Goal: Task Accomplishment & Management: Manage account settings

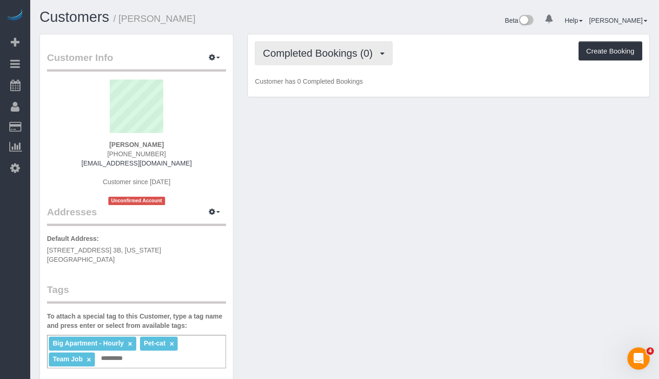
click at [323, 53] on span "Completed Bookings (0)" at bounding box center [320, 53] width 114 height 12
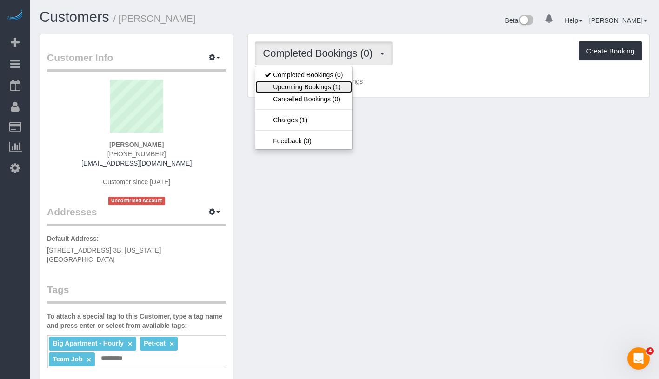
click at [317, 84] on link "Upcoming Bookings (1)" at bounding box center [303, 87] width 97 height 12
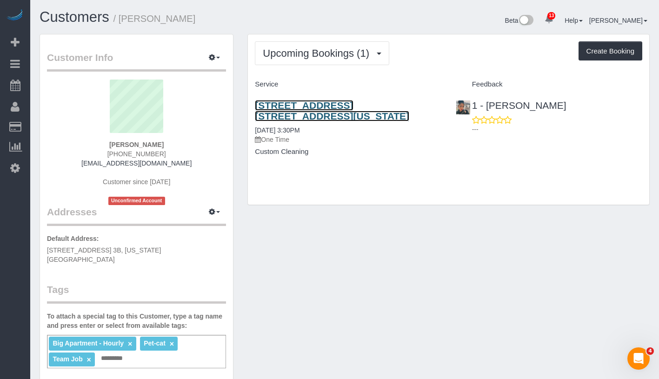
click at [310, 106] on link "131 Riverside Drive, Apt. 3b, New York, NY 10024" at bounding box center [332, 110] width 154 height 21
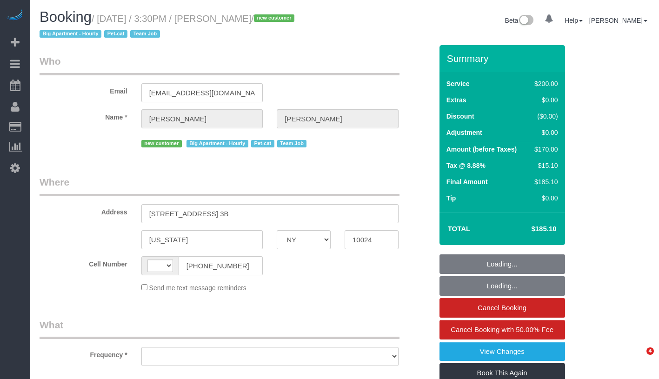
select select "NY"
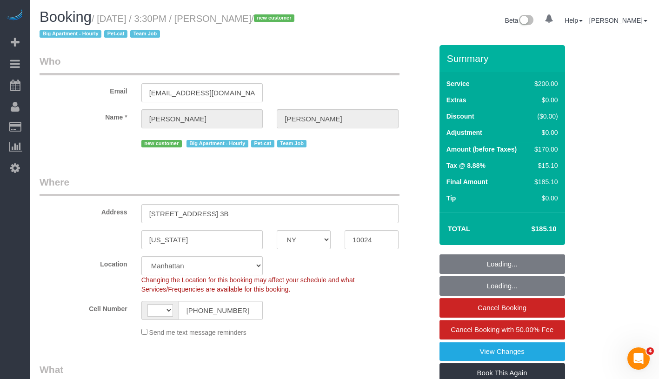
select select "number:56"
select select "number:68"
select select "number:14"
select select "number:5"
select select "string:[GEOGRAPHIC_DATA]"
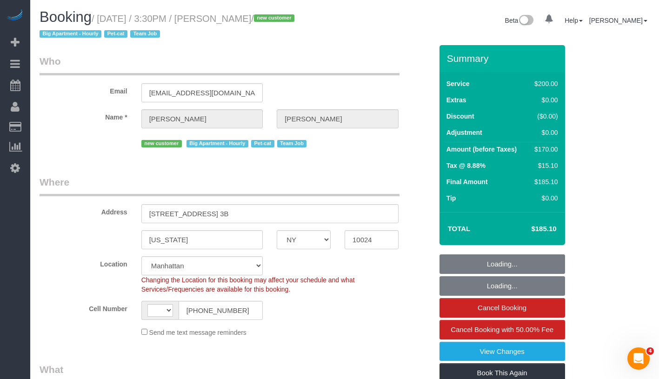
select select "object:900"
select select "string:stripe-pm_1S2x4Y4VGloSiKo7I9q49Hh7"
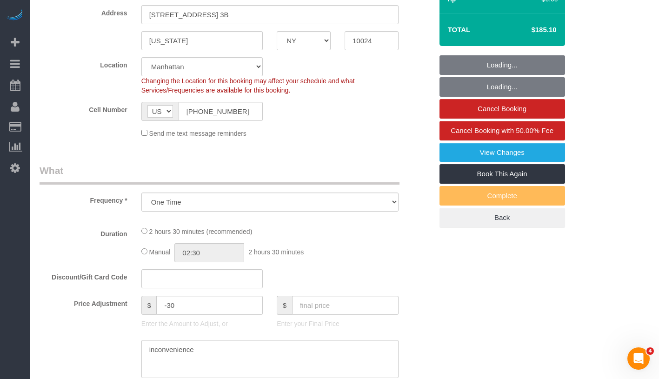
select select "150"
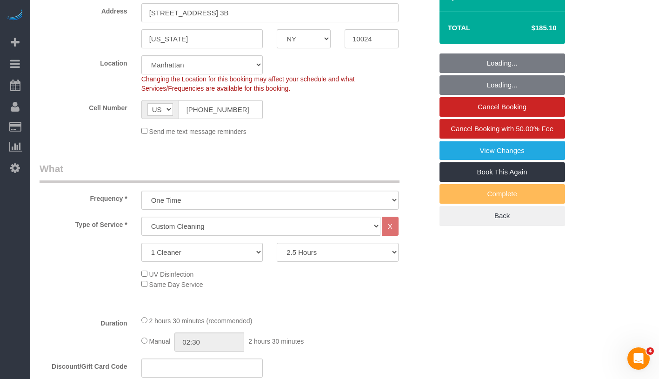
select select "object:1047"
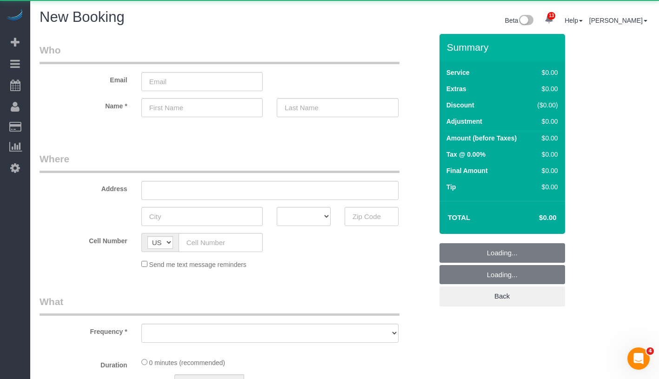
select select "object:5658"
select select "number:89"
select select "number:90"
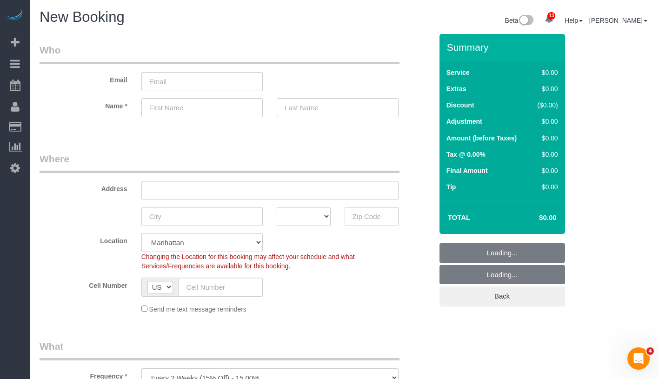
select select "object:6224"
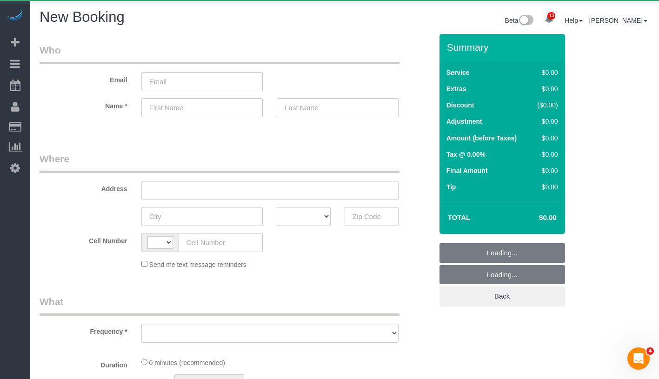
select select "string:[GEOGRAPHIC_DATA]"
select select "object:1042"
select select "number:89"
select select "number:90"
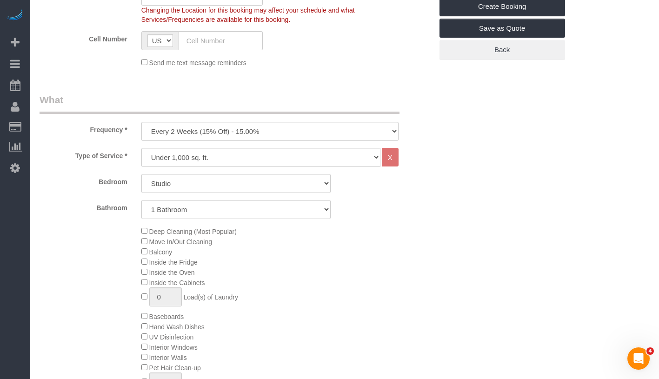
scroll to position [265, 0]
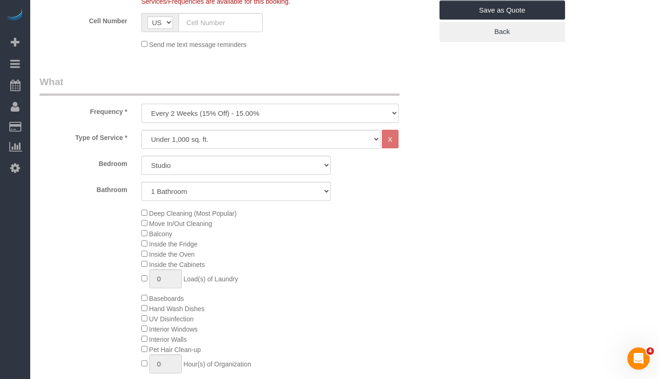
click at [262, 115] on select "One Time Weekly (20% Off) - 20.00% Every 2 Weeks (15% Off) - 15.00% Every 4 Wee…" at bounding box center [269, 113] width 257 height 19
select select "object:1573"
click at [223, 168] on select "Studio 1 Bedroom 2 Bedrooms 3 Bedrooms" at bounding box center [235, 165] width 189 height 19
click at [262, 144] on select "Under 1,000 sq. ft. 1,001 - 1,500 sq. ft. 1,500+ sq. ft. Custom Cleaning Office…" at bounding box center [260, 139] width 239 height 19
select select "213"
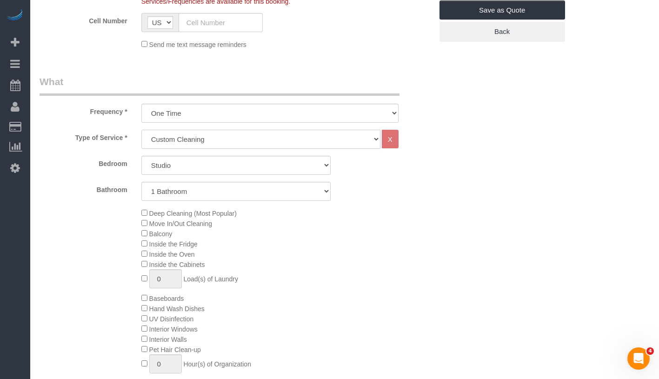
select select "1"
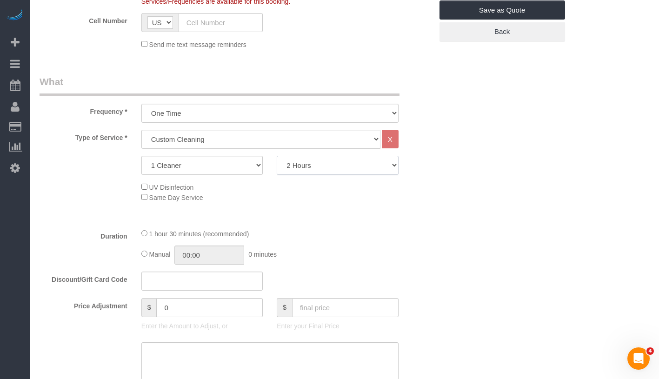
click at [335, 163] on select "2 Hours 2.5 Hours 3 Hours 3.5 Hours 4 Hours 4.5 Hours 5 Hours 5.5 Hours 6 Hours…" at bounding box center [338, 165] width 122 height 19
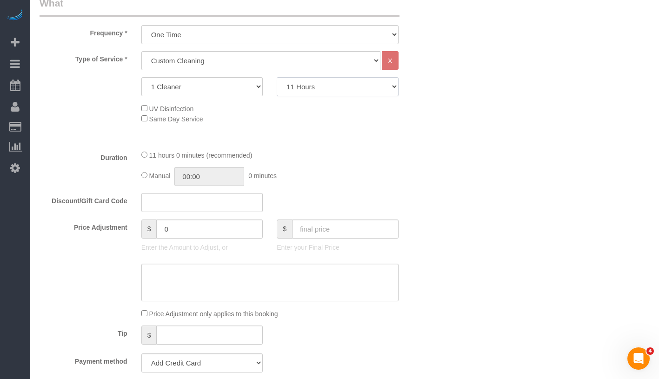
scroll to position [211, 0]
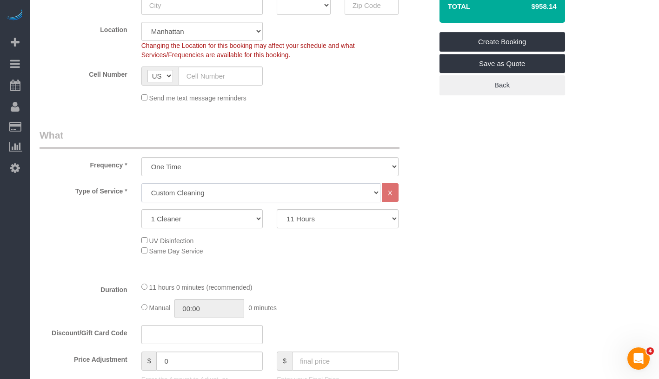
click at [251, 193] on select "Under 1,000 sq. ft. 1,001 - 1,500 sq. ft. 1,500+ sq. ft. Custom Cleaning Office…" at bounding box center [260, 192] width 239 height 19
click at [201, 188] on select "Under 1,000 sq. ft. 1,001 - 1,500 sq. ft. 1,500+ sq. ft. Custom Cleaning Office…" at bounding box center [260, 192] width 239 height 19
click at [342, 218] on select "2 Hours 2.5 Hours 3 Hours 3.5 Hours 4 Hours 4.5 Hours 5 Hours 5.5 Hours 6 Hours…" at bounding box center [338, 218] width 122 height 19
select select "120"
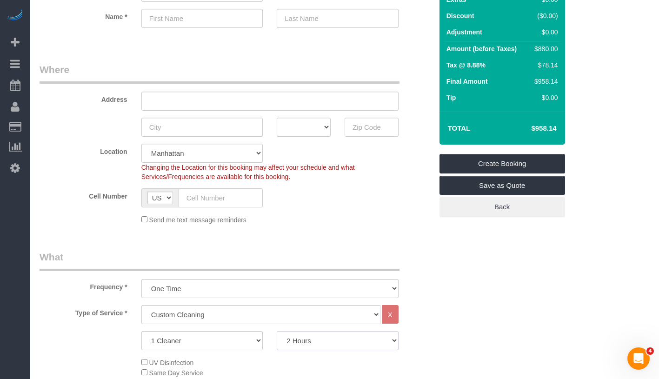
scroll to position [0, 0]
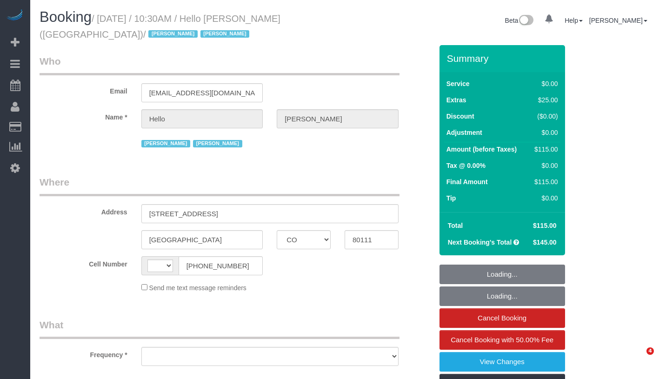
select select "CO"
select select "string:US"
select select "object:446"
select select "1"
select select "number:89"
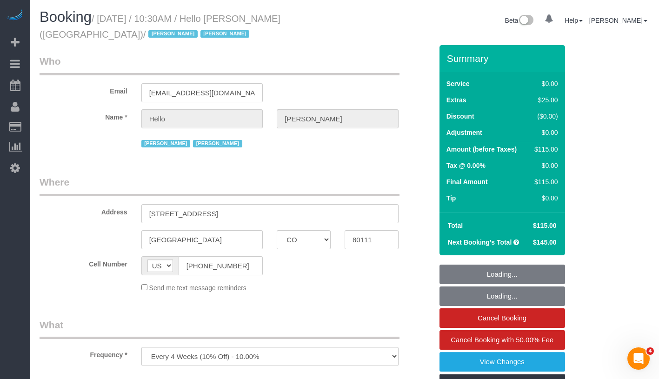
select select "number:90"
select select "number:13"
select select "number:6"
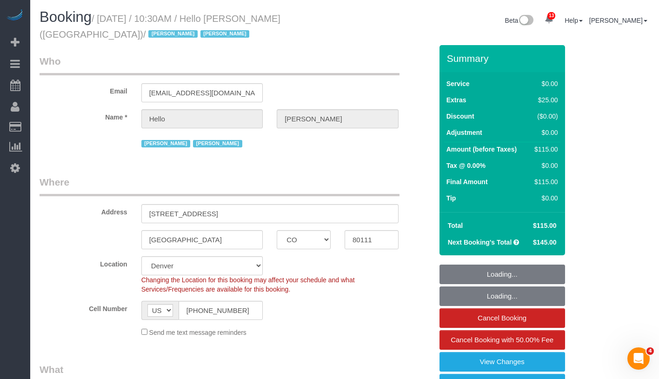
select select "object:1018"
select select "1"
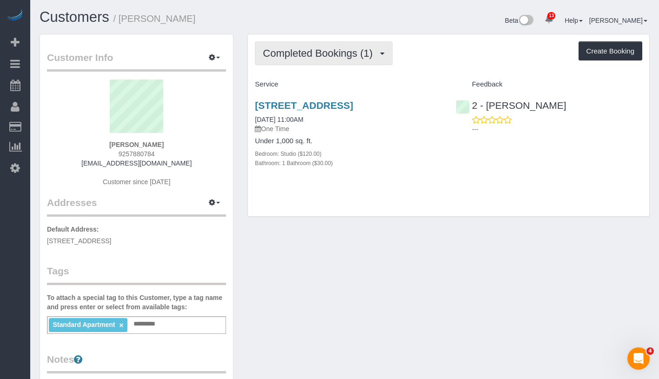
click at [282, 48] on span "Completed Bookings (1)" at bounding box center [320, 53] width 114 height 12
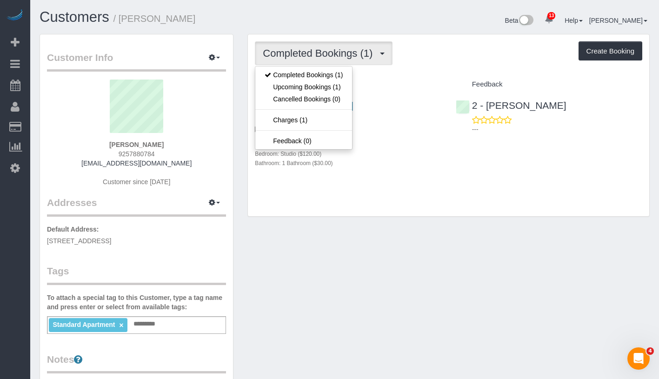
click at [427, 186] on div "1 Northside Piers, Apt 12f, Brooklyn, NY 11249 07/29/2025 11:00AM One Time Unde…" at bounding box center [348, 139] width 201 height 94
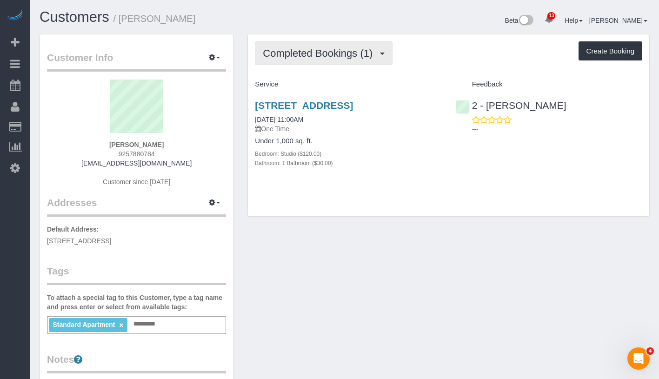
click at [330, 54] on span "Completed Bookings (1)" at bounding box center [320, 53] width 114 height 12
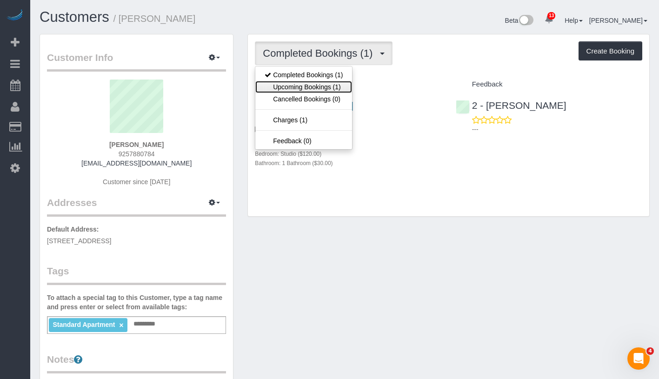
click at [325, 85] on link "Upcoming Bookings (1)" at bounding box center [303, 87] width 97 height 12
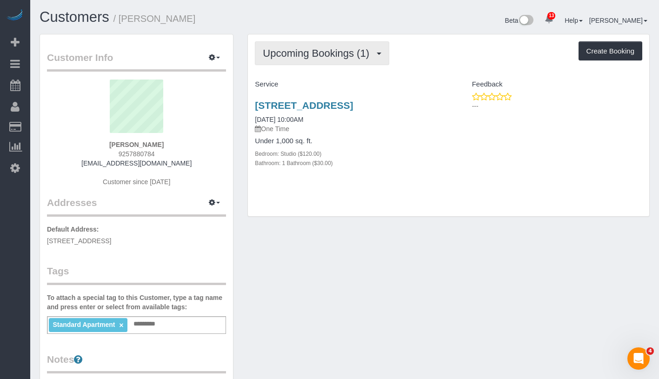
click at [342, 47] on span "Upcoming Bookings (1)" at bounding box center [318, 53] width 111 height 12
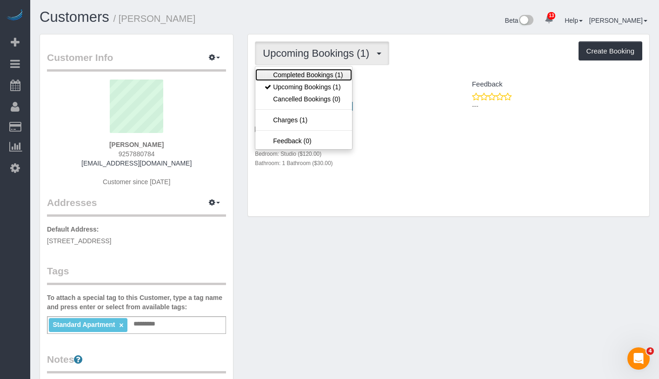
click at [329, 77] on link "Completed Bookings (1)" at bounding box center [303, 75] width 97 height 12
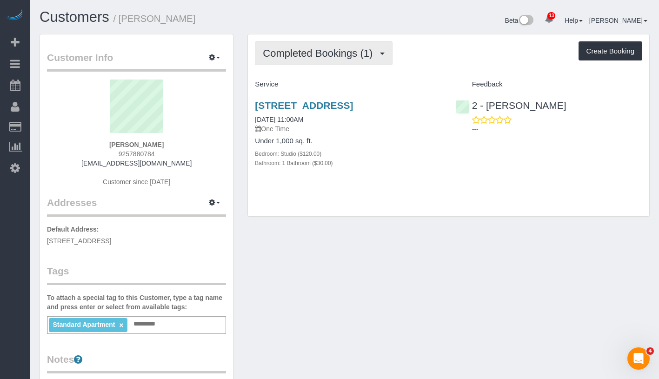
click at [335, 62] on button "Completed Bookings (1)" at bounding box center [324, 53] width 138 height 24
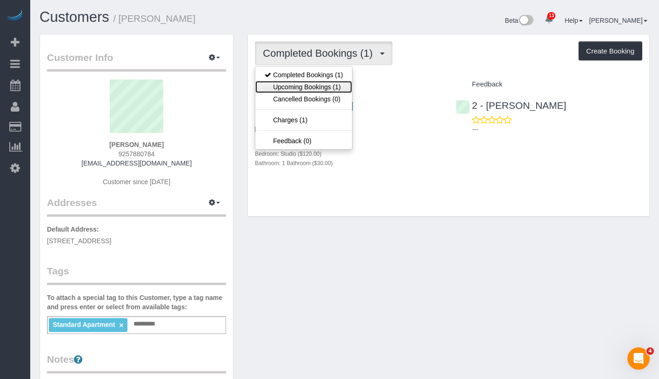
click at [327, 86] on link "Upcoming Bookings (1)" at bounding box center [303, 87] width 97 height 12
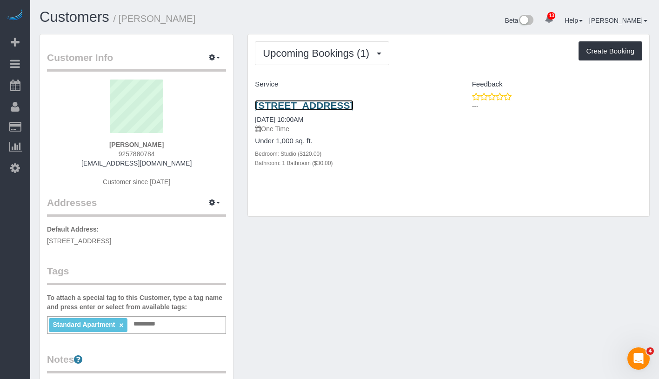
click at [268, 111] on link "1 Northside Piers, Apt 12f, Brooklyn, NY 11249" at bounding box center [304, 105] width 98 height 11
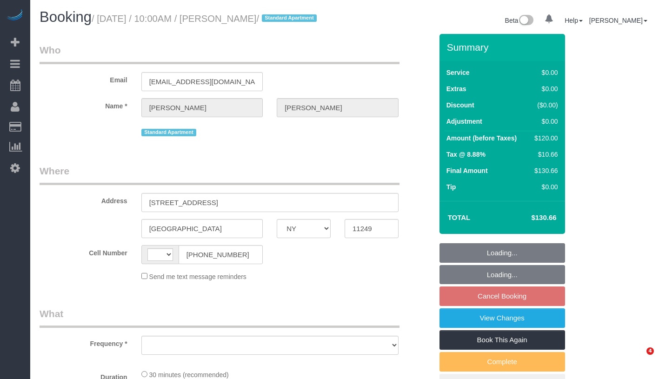
select select "NY"
select select "string:US"
select select "object:731"
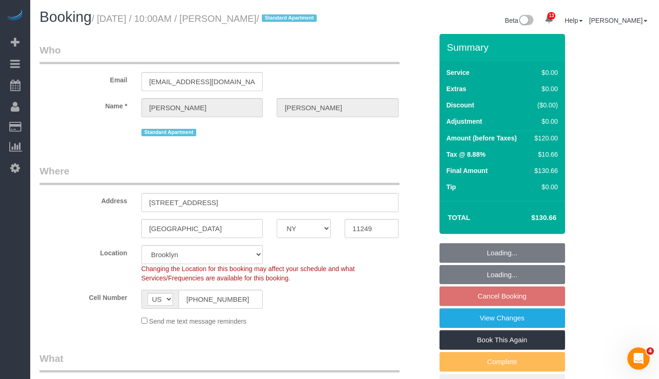
select select "string:stripe-pm_1RoW894VGloSiKo7hRAtVppr"
select select "spot3"
select select "number:89"
select select "number:90"
select select "number:15"
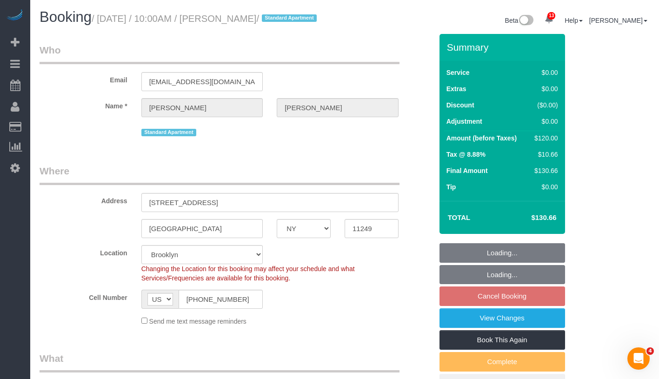
select select "number:6"
select select "object:1366"
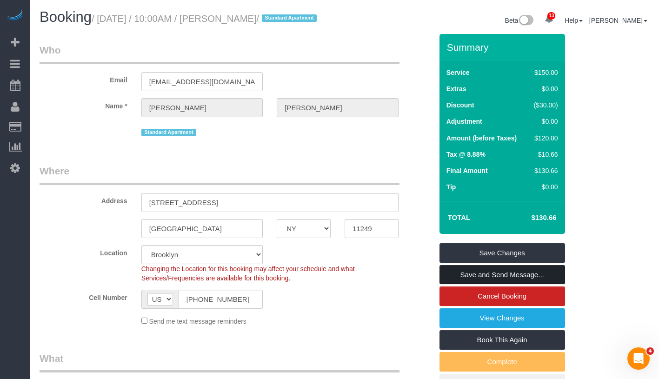
click at [550, 285] on link "Save and Send Message..." at bounding box center [503, 275] width 126 height 20
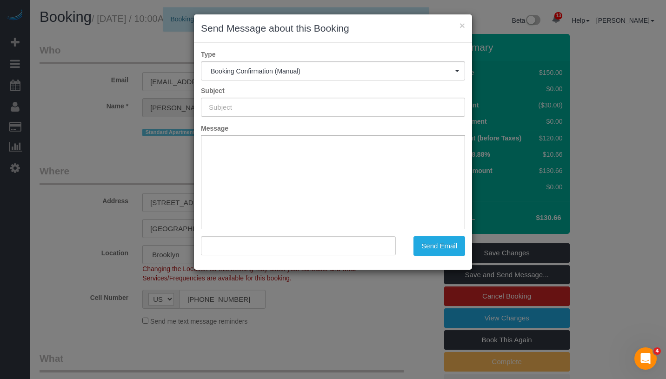
type input "Cleaning Confirmed for 09/15/2025 at 10:00am"
type input ""Jon Newman" <jnewman26@gmail.com>"
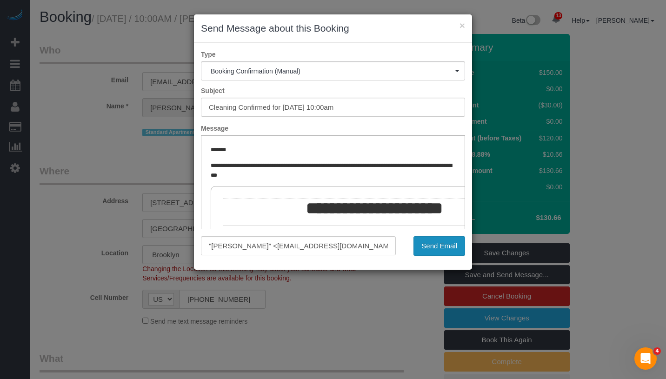
click at [439, 248] on button "Send Email" at bounding box center [440, 246] width 52 height 20
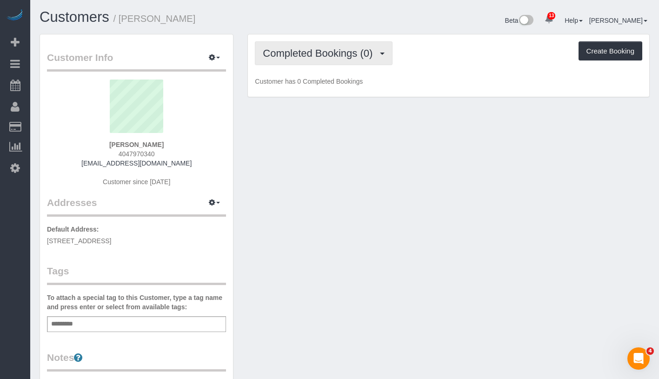
click at [315, 60] on button "Completed Bookings (0)" at bounding box center [324, 53] width 138 height 24
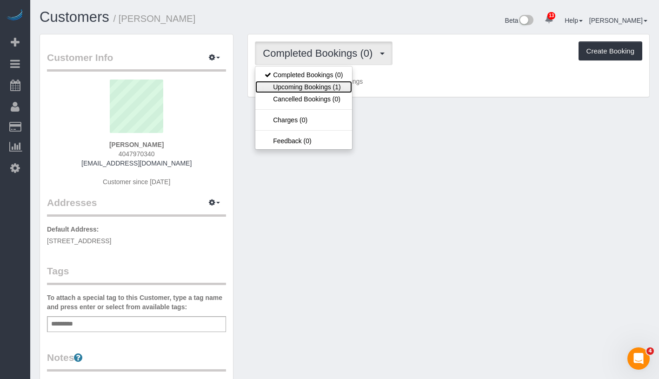
click at [309, 84] on link "Upcoming Bookings (1)" at bounding box center [303, 87] width 97 height 12
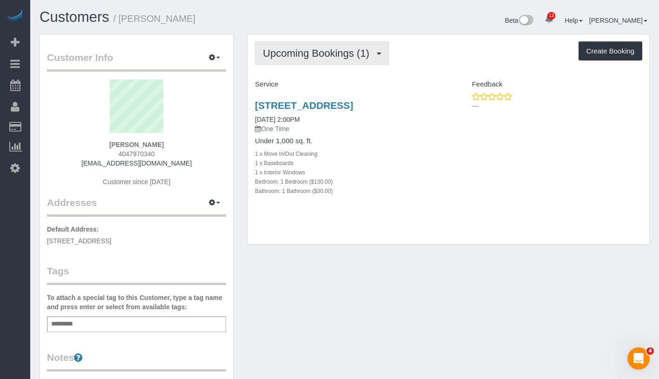
click at [339, 47] on span "Upcoming Bookings (1)" at bounding box center [318, 53] width 111 height 12
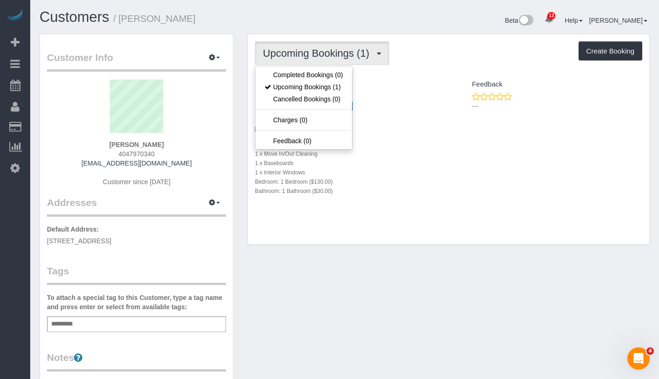
click at [456, 92] on div "Feedback" at bounding box center [549, 85] width 201 height 16
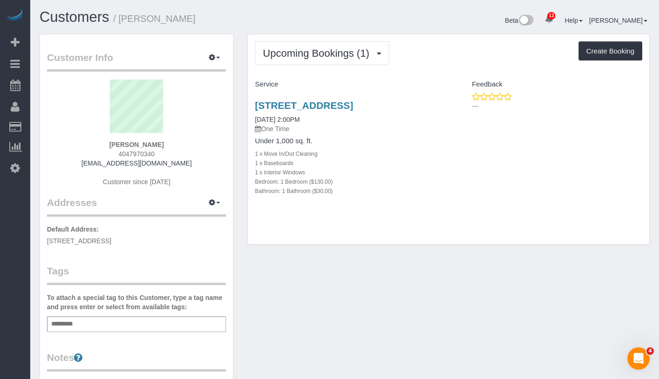
drag, startPoint x: 251, startPoint y: 101, endPoint x: 437, endPoint y: 110, distance: 185.9
click at [437, 110] on div "[STREET_ADDRESS] [DATE] 2:00PM One Time Under 1,000 sq. ft. 1 x Move In/Out Cle…" at bounding box center [348, 153] width 201 height 122
click at [218, 58] on span "button" at bounding box center [218, 58] width 4 height 2
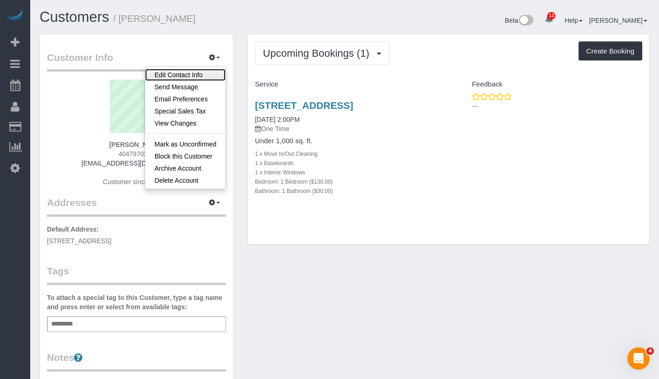
click at [204, 74] on link "Edit Contact Info" at bounding box center [185, 75] width 81 height 12
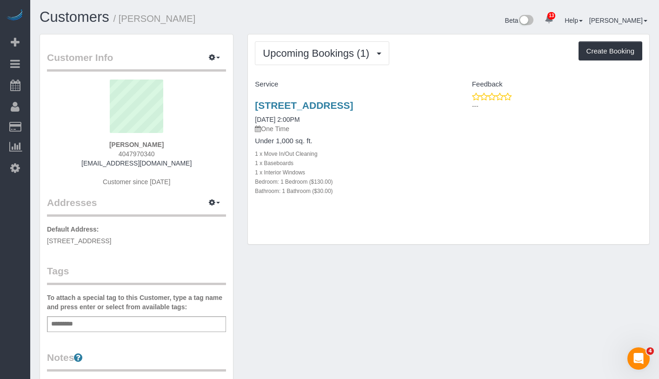
select select "NY"
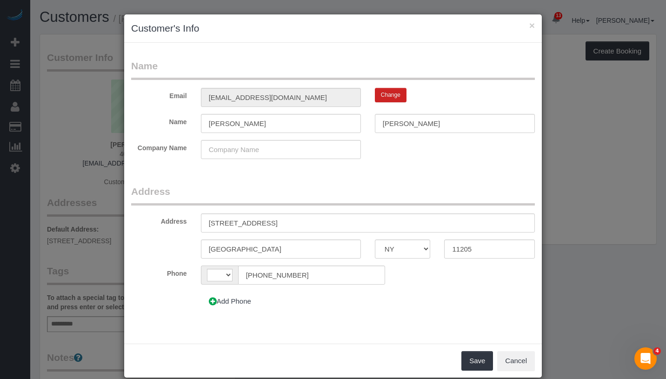
select select "string:[GEOGRAPHIC_DATA]"
click at [247, 226] on input "[STREET_ADDRESS]" at bounding box center [368, 223] width 334 height 19
click at [263, 223] on input "[STREET_ADDRESS]" at bounding box center [368, 223] width 334 height 19
type input "[STREET_ADDRESS] 7T"
click at [476, 373] on div "Save Cancel" at bounding box center [333, 361] width 418 height 34
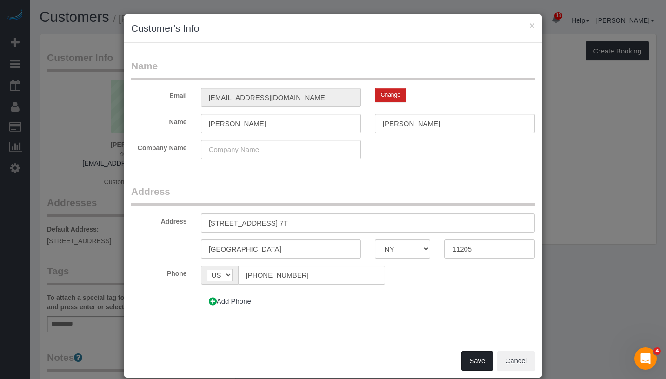
click at [477, 365] on button "Save" at bounding box center [478, 361] width 32 height 20
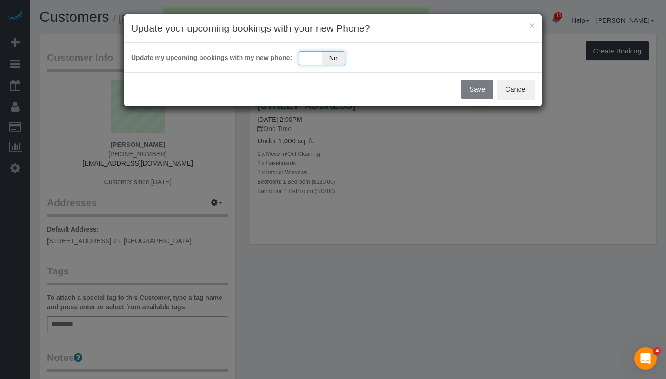
click at [309, 61] on div "Yes No" at bounding box center [322, 58] width 47 height 14
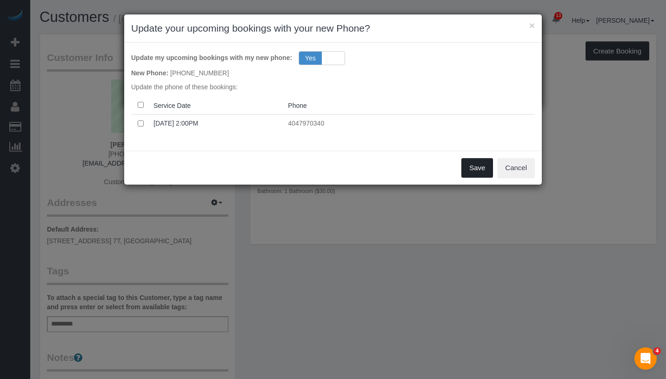
click at [476, 167] on button "Save" at bounding box center [478, 168] width 32 height 20
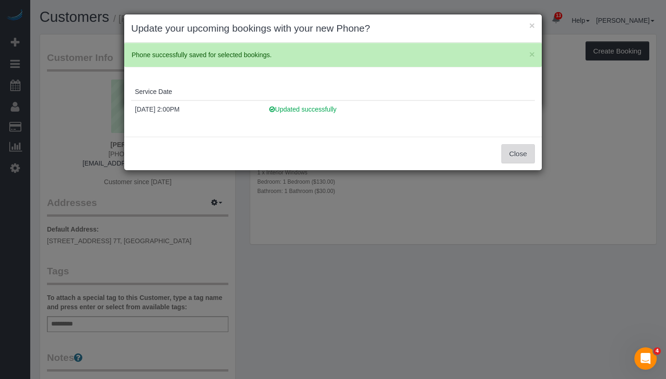
click at [514, 154] on button "Close" at bounding box center [519, 154] width 34 height 20
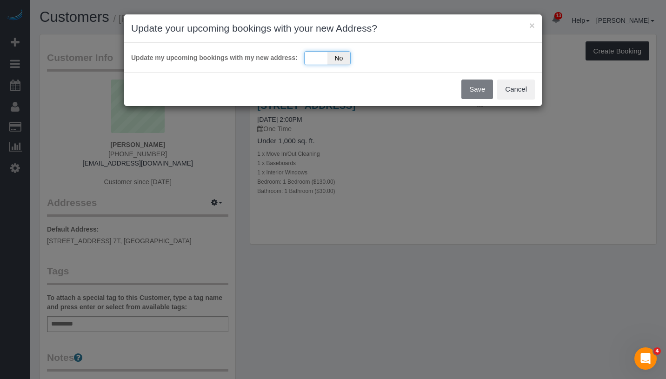
click at [311, 63] on div "Yes No" at bounding box center [327, 58] width 47 height 14
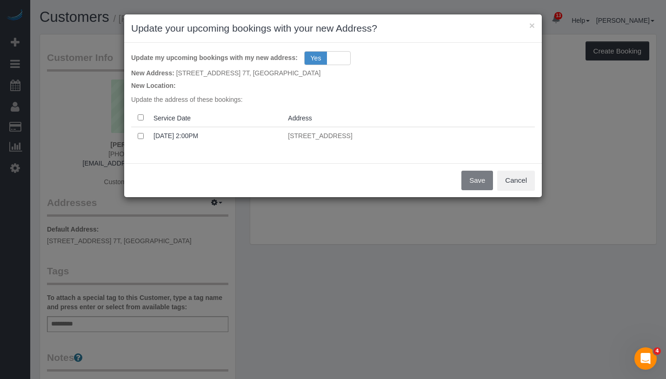
click at [136, 120] on th at bounding box center [140, 118] width 19 height 18
click at [479, 184] on button "Save" at bounding box center [478, 181] width 32 height 20
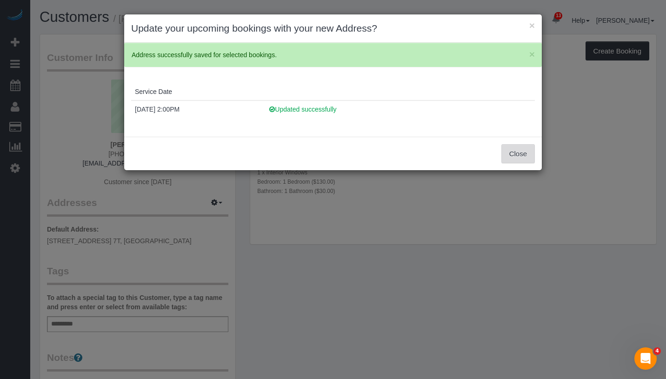
click at [530, 160] on button "Close" at bounding box center [519, 154] width 34 height 20
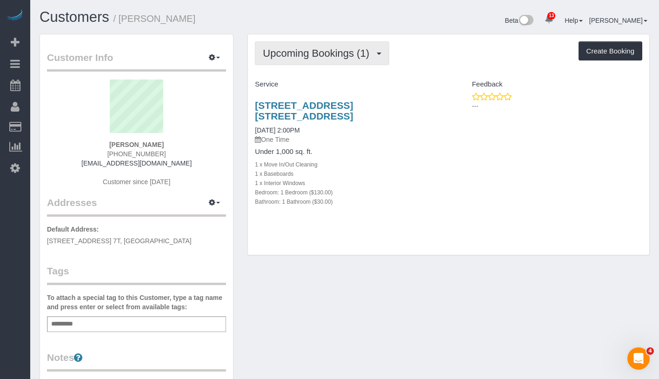
click at [321, 45] on button "Upcoming Bookings (1)" at bounding box center [322, 53] width 134 height 24
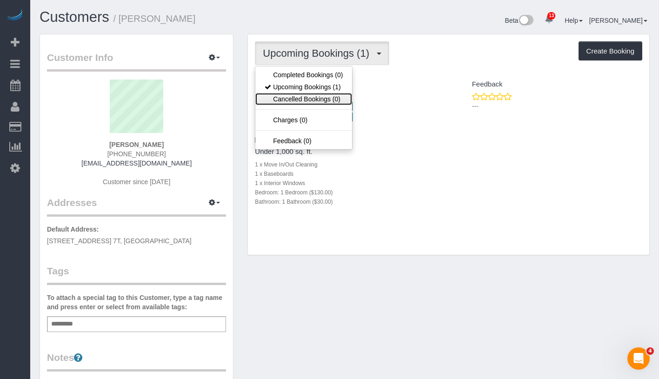
click at [325, 96] on link "Cancelled Bookings (0)" at bounding box center [303, 99] width 97 height 12
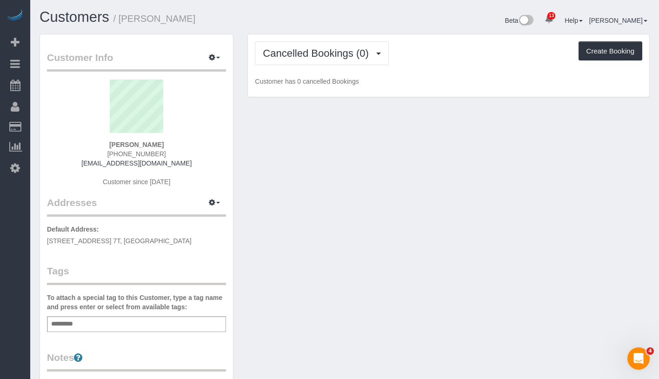
click at [347, 65] on div "Cancelled Bookings (0) Completed Bookings (0) Upcoming Bookings (1) Cancelled B…" at bounding box center [449, 65] width 402 height 63
click at [350, 59] on button "Cancelled Bookings (0)" at bounding box center [322, 53] width 134 height 24
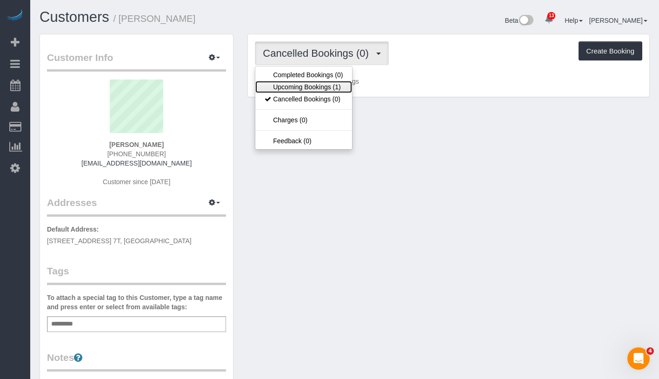
click at [337, 88] on link "Upcoming Bookings (1)" at bounding box center [303, 87] width 97 height 12
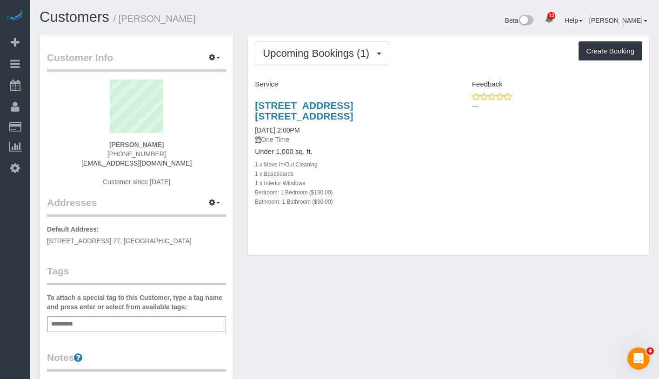
drag, startPoint x: 251, startPoint y: 100, endPoint x: 297, endPoint y: 113, distance: 48.3
click at [297, 113] on div "275 Park Avenue, Apt. 7t, Brooklyn, NY 11205 09/28/2025 2:00PM One Time Under 1…" at bounding box center [348, 158] width 201 height 133
copy link "275 Park Avenue, Apt. 7t, Brooklyn, NY 11205"
click at [186, 320] on div "Add a tag" at bounding box center [136, 324] width 179 height 16
click at [186, 325] on div "Add a tag" at bounding box center [136, 324] width 179 height 16
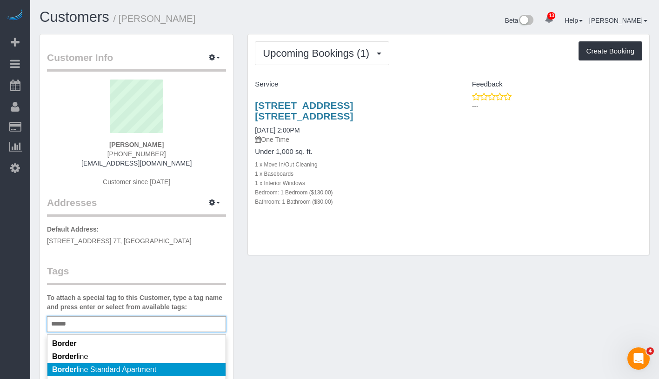
type input "******"
click at [186, 376] on li "Border line Standard Apartment" at bounding box center [136, 369] width 178 height 13
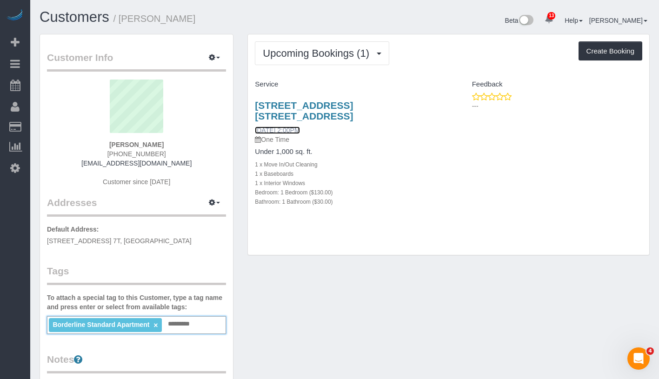
click at [291, 128] on link "09/28/2025 2:00PM" at bounding box center [277, 130] width 45 height 7
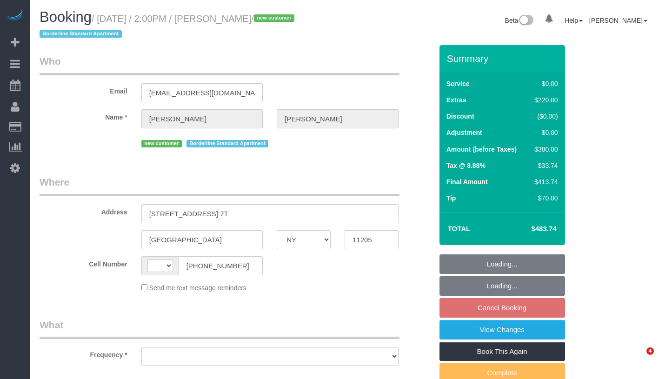
select select "NY"
select select "string:[GEOGRAPHIC_DATA]"
select select "object:735"
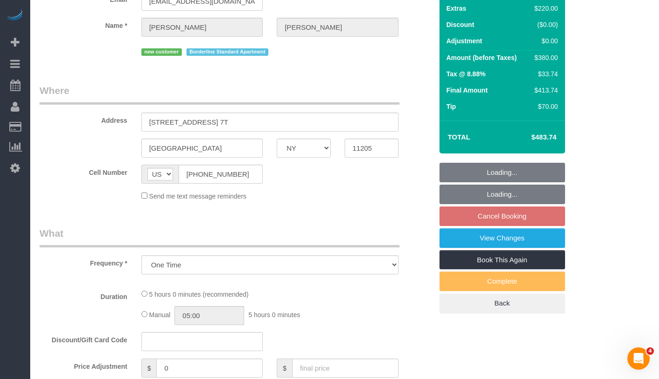
select select "string:stripe-pm_1S56cq4VGloSiKo7mTPCRTxw"
select select "number:89"
select select "number:79"
select select "number:15"
select select "number:6"
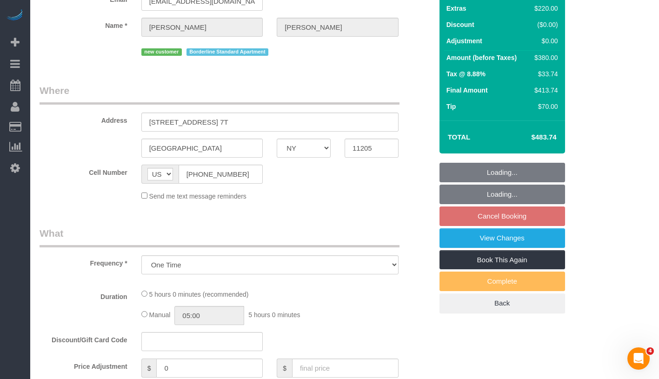
scroll to position [190, 0]
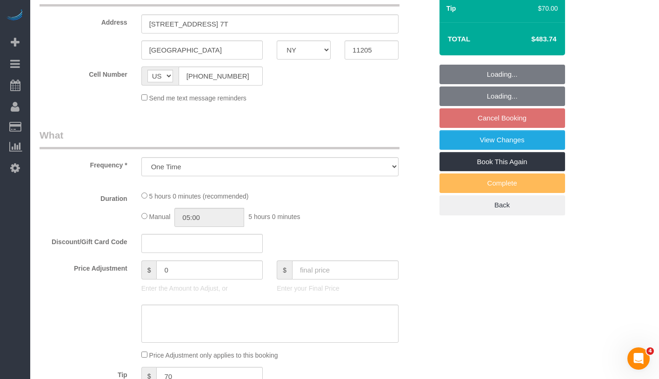
select select "1"
select select "spot7"
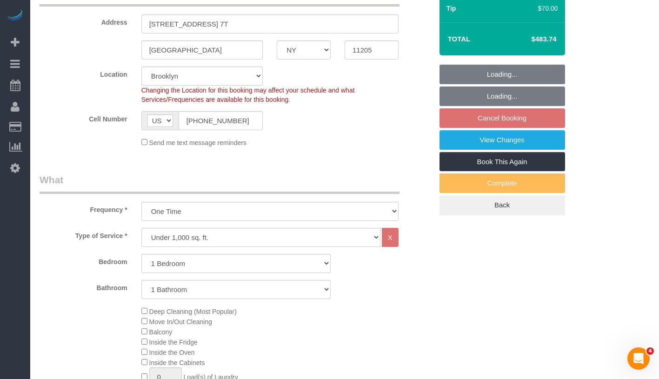
select select "object:1370"
select select "spot67"
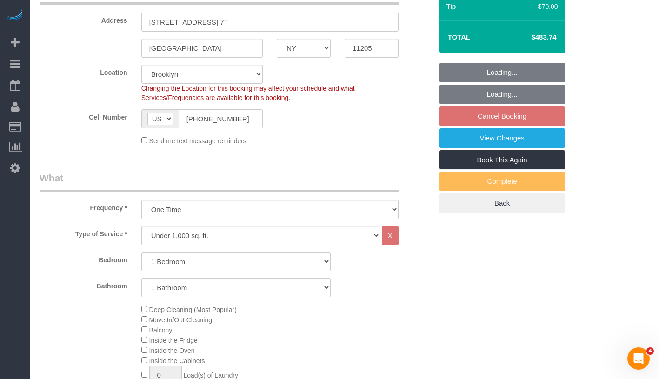
select select "1"
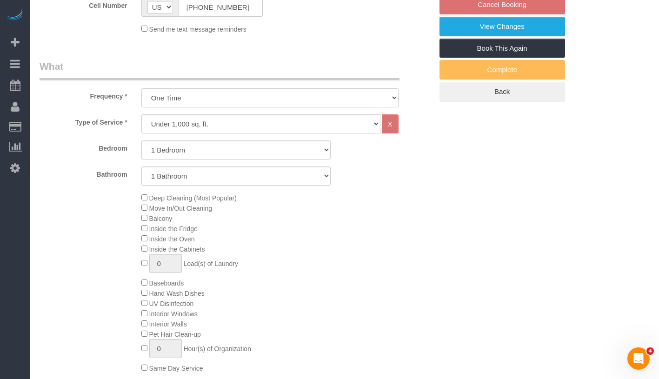
scroll to position [396, 0]
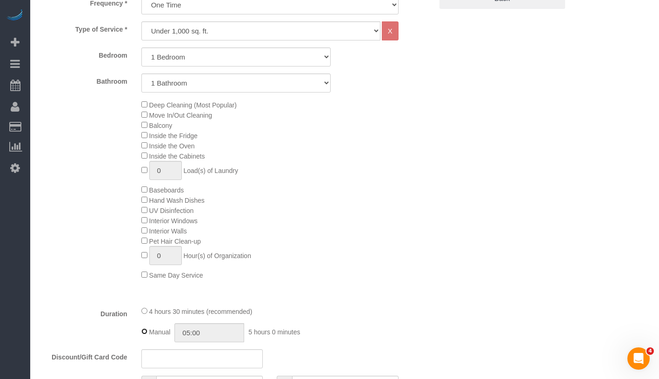
type input "04:30"
select select "spot127"
click at [144, 322] on div "4 hours 30 minutes (recommended) Manual 04:30 4 hours 30 minutes" at bounding box center [269, 324] width 271 height 36
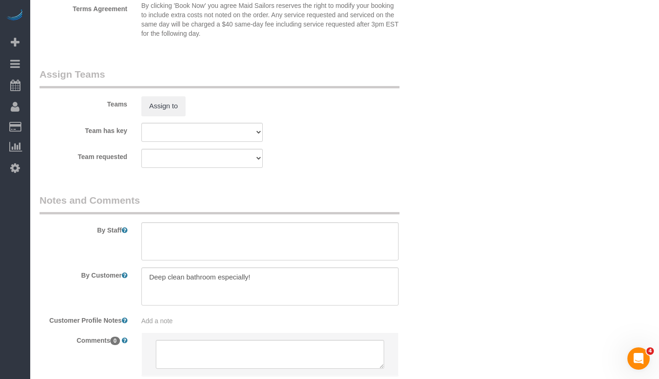
scroll to position [1252, 0]
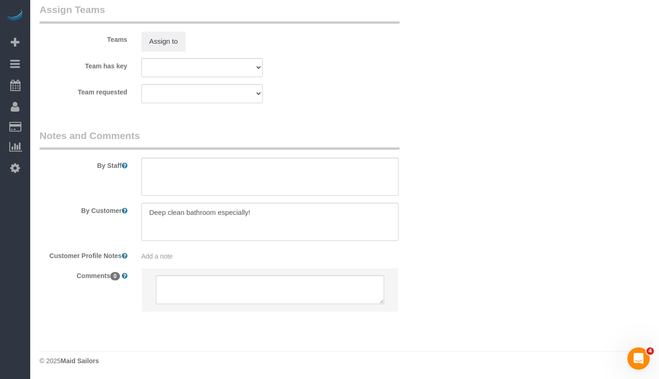
click at [186, 257] on div "Add a note" at bounding box center [269, 256] width 257 height 9
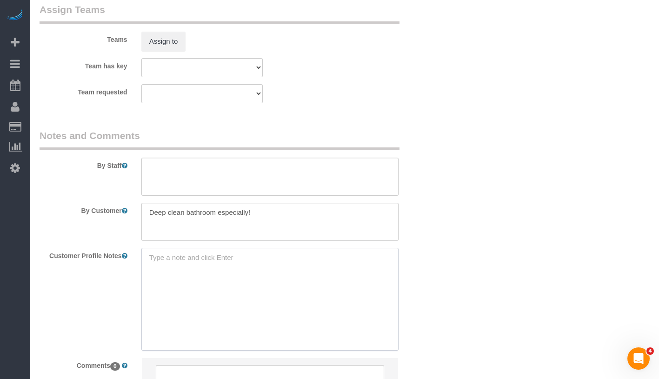
click at [186, 257] on textarea at bounding box center [269, 299] width 257 height 103
paste textarea "0 beds 1 baths 1,000 sqft"
click at [143, 269] on textarea "0 beds 1 baths 1,000 sqft" at bounding box center [269, 299] width 257 height 103
click at [144, 270] on textarea "0 beds 1 baths 1,000 sqft" at bounding box center [269, 299] width 257 height 103
click at [144, 270] on textarea "0 beds/ 1 baths 1,000 sqft" at bounding box center [269, 299] width 257 height 103
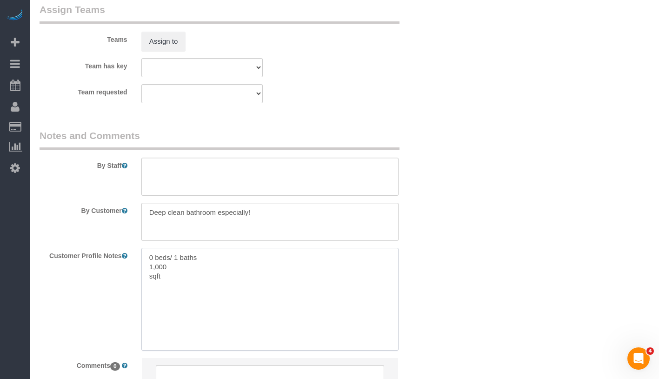
click at [144, 270] on textarea "0 beds/ 1 baths 1,000 sqft" at bounding box center [269, 299] width 257 height 103
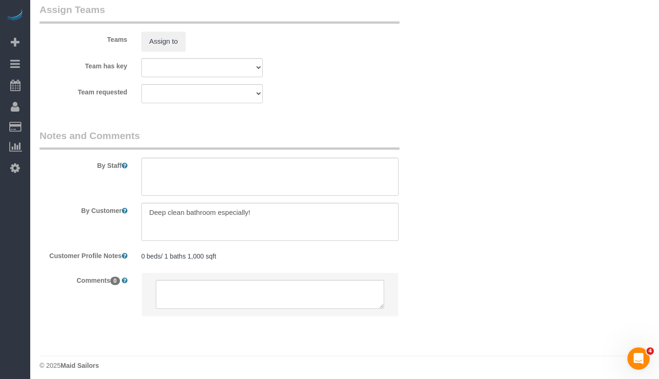
click at [234, 260] on pre "0 beds/ 1 baths 1,000 sqft" at bounding box center [269, 256] width 257 height 9
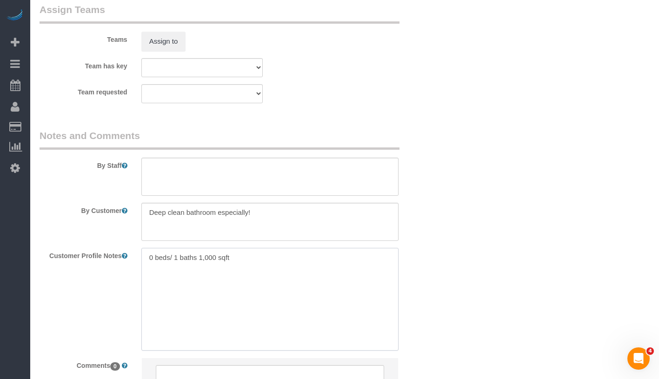
paste textarea "https://www.zillow.com/homedetails/275-Park-Ave-APT-7T-Brooklyn-NY-11205/209106…"
type textarea "0 beds/ 1 baths 1,000 sqft https://www.zillow.com/homedetails/275-Park-Ave-APT-…"
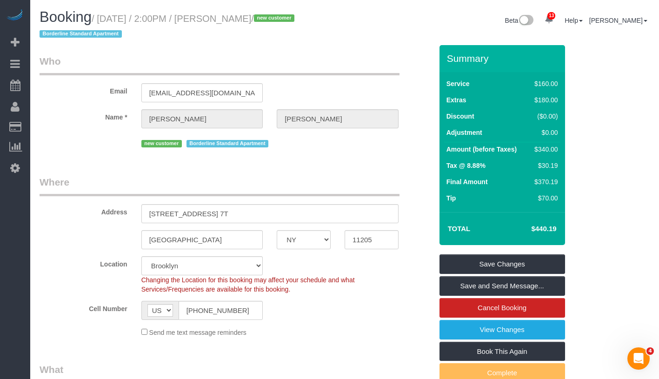
scroll to position [160, 0]
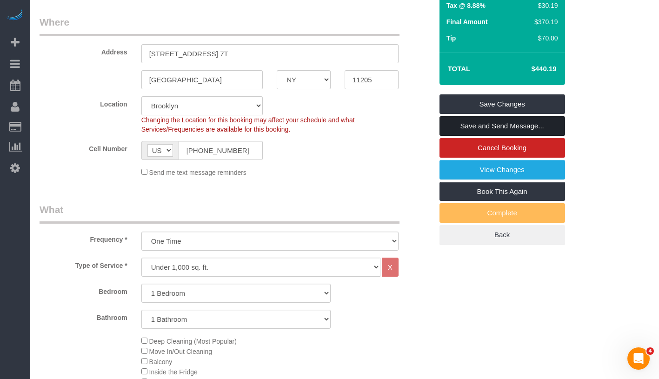
click at [520, 126] on link "Save and Send Message..." at bounding box center [503, 126] width 126 height 20
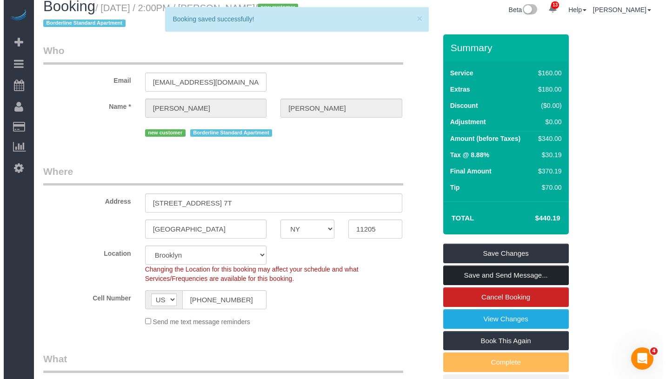
scroll to position [0, 0]
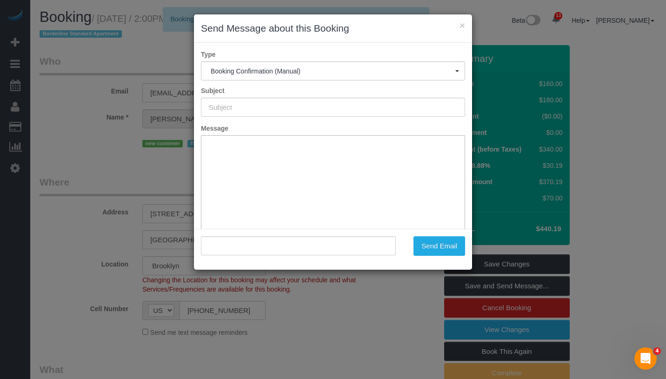
type input "Cleaning Confirmed for 09/28/2025 at 2:00pm"
type input ""Lucy Leonard" <lleonard797@gmail.com>"
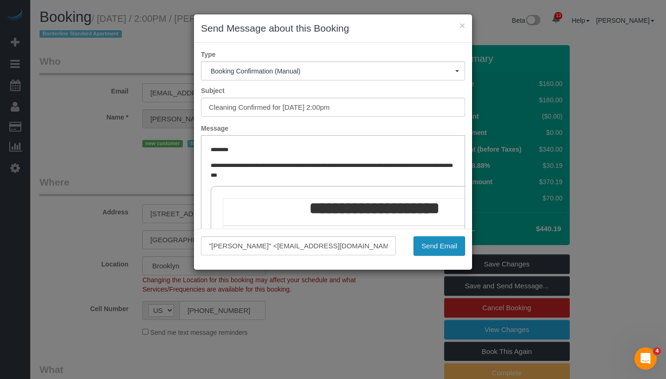
click at [446, 247] on button "Send Email" at bounding box center [440, 246] width 52 height 20
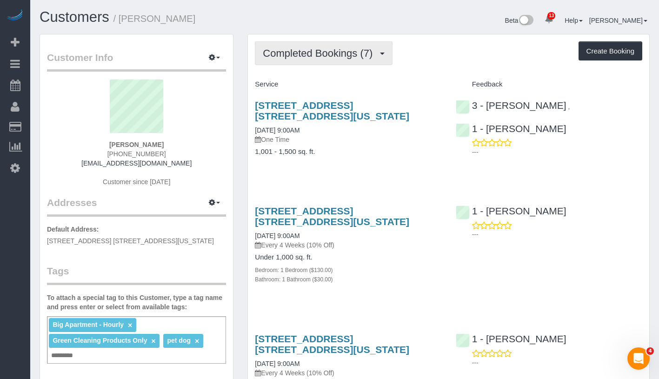
click at [339, 48] on span "Completed Bookings (7)" at bounding box center [320, 53] width 114 height 12
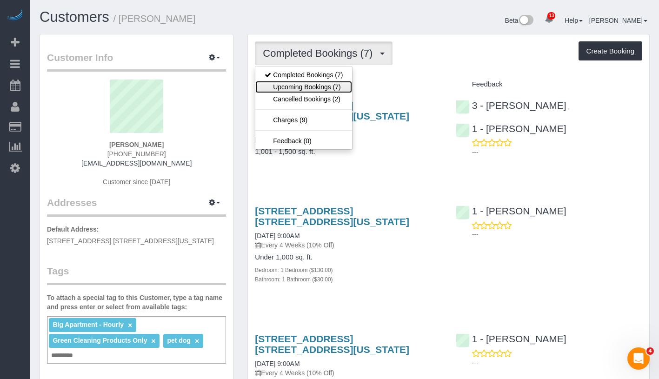
click at [320, 85] on link "Upcoming Bookings (7)" at bounding box center [303, 87] width 97 height 12
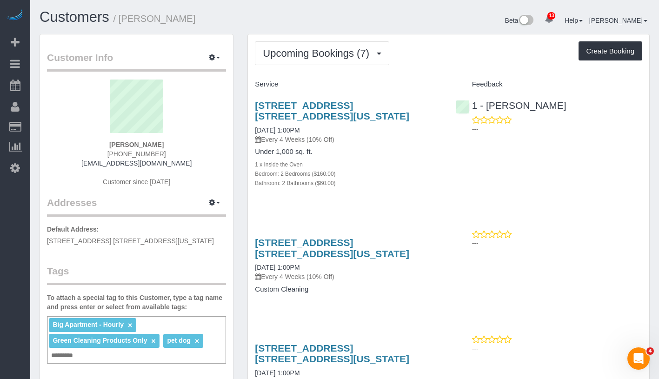
click at [450, 49] on div "Upcoming Bookings (7) Completed Bookings (7) Upcoming Bookings (7) Cancelled Bo…" at bounding box center [449, 53] width 388 height 24
click at [362, 102] on link "[STREET_ADDRESS] [STREET_ADDRESS][US_STATE]" at bounding box center [332, 110] width 154 height 21
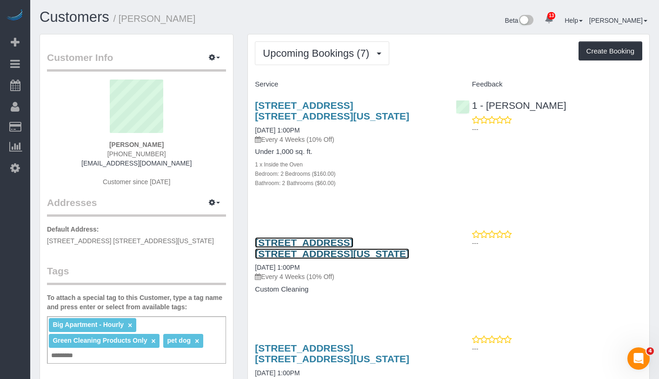
click at [371, 239] on link "[STREET_ADDRESS] [STREET_ADDRESS][US_STATE]" at bounding box center [332, 247] width 154 height 21
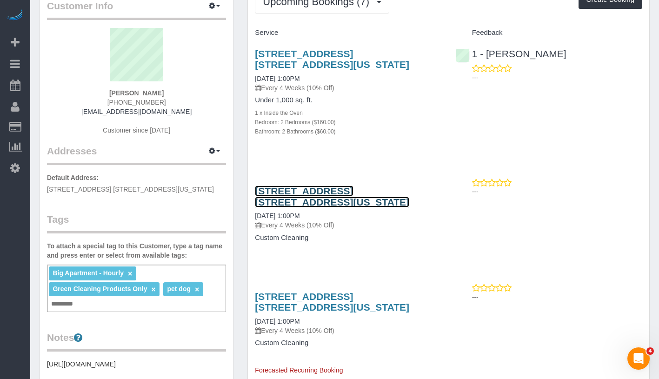
scroll to position [52, 0]
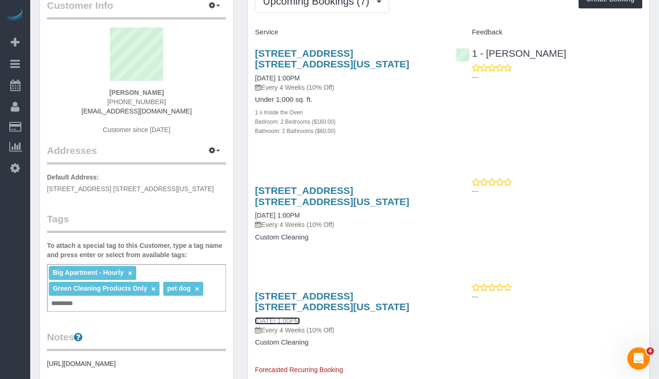
click at [286, 318] on link "[DATE] 1:00PM" at bounding box center [277, 320] width 45 height 7
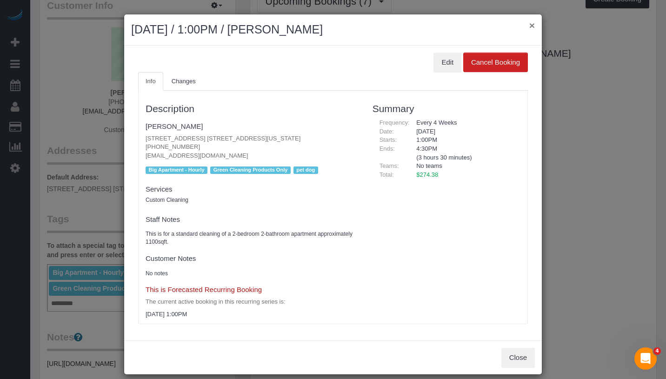
click at [530, 26] on button "×" at bounding box center [533, 25] width 6 height 10
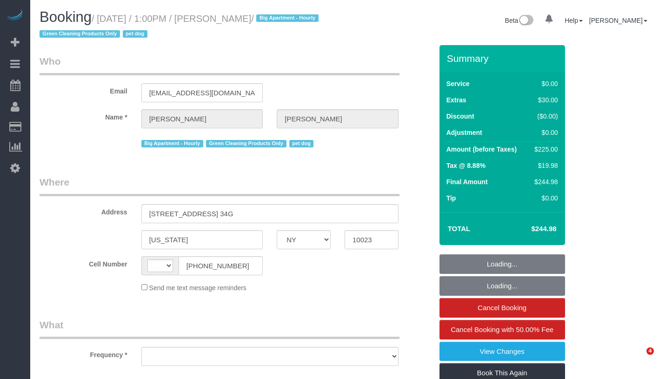
select select "NY"
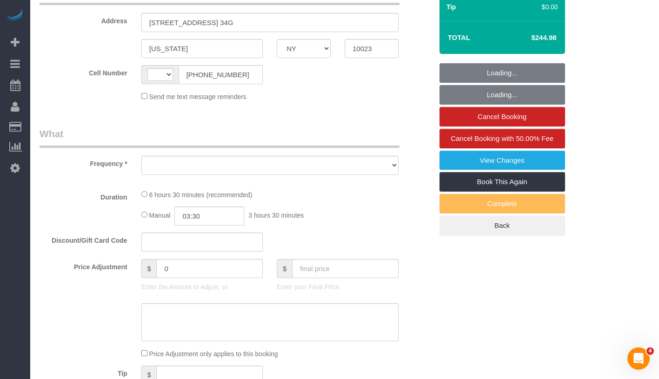
select select "string:[GEOGRAPHIC_DATA]"
select select "object:751"
select select "number:89"
select select "number:90"
select select "number:13"
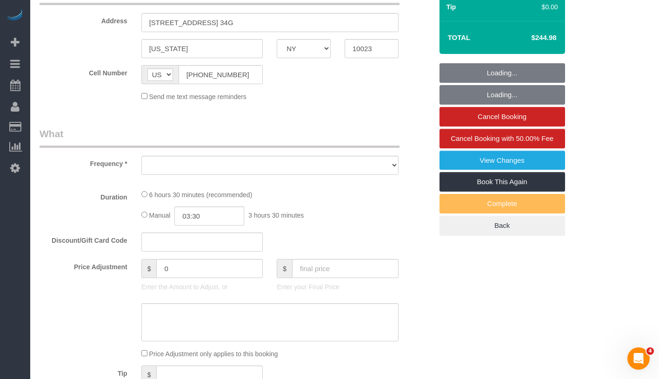
select select "number:5"
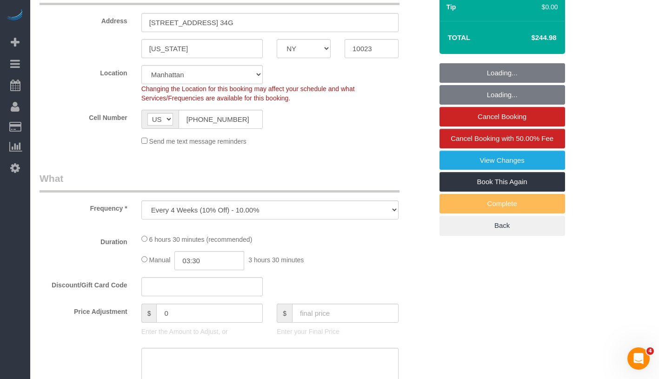
select select "string:stripe-pm_1Qvjoq4VGloSiKo729X6DuQL"
select select "2"
select select "spot1"
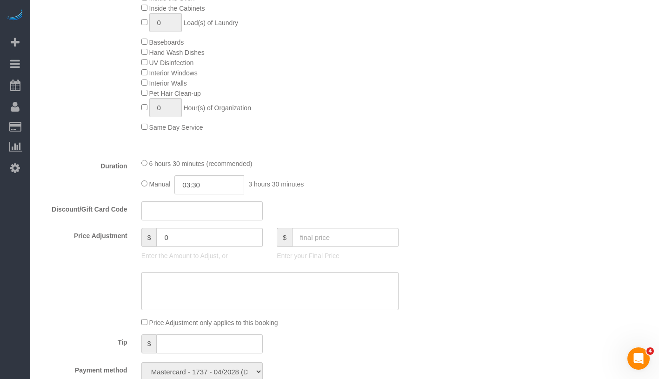
select select "object:1436"
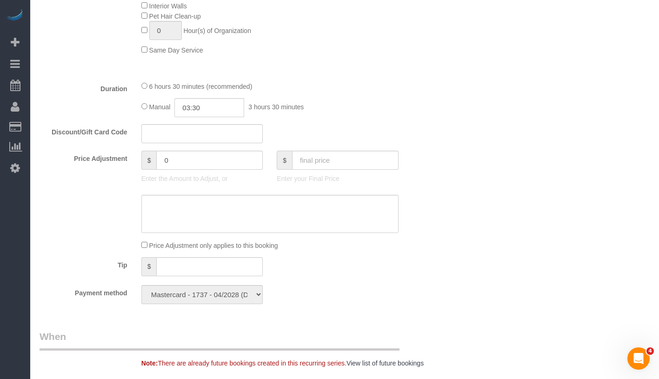
select select "2"
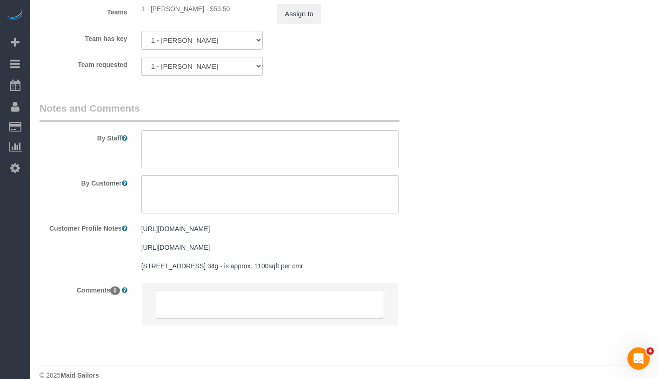
scroll to position [1328, 0]
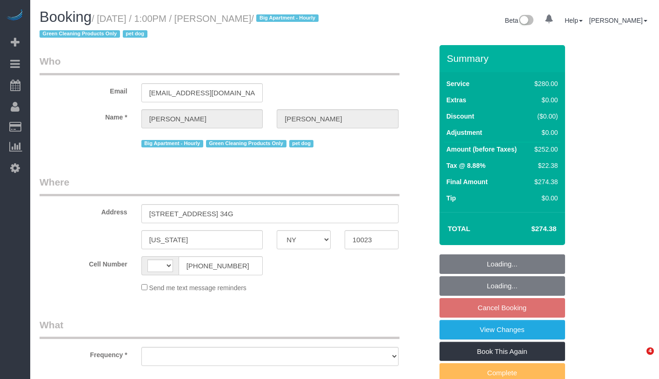
select select "NY"
select select "string:[GEOGRAPHIC_DATA]"
select select "object:492"
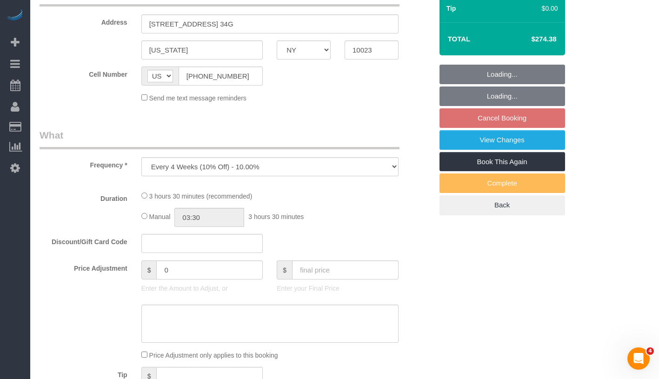
select select "string:stripe-pm_1Qvjoq4VGloSiKo729X6DuQL"
select select "number:89"
select select "number:90"
select select "number:13"
select select "number:5"
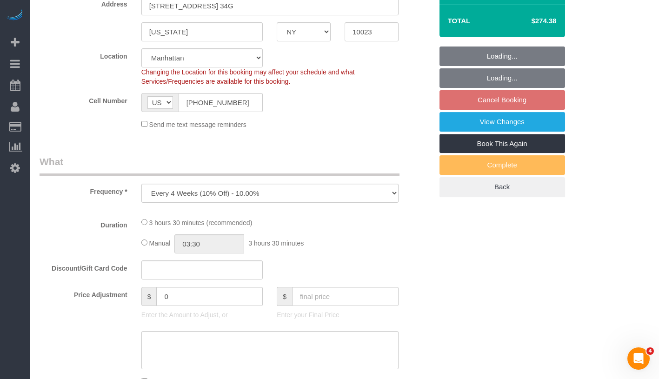
select select "210"
select select "spot6"
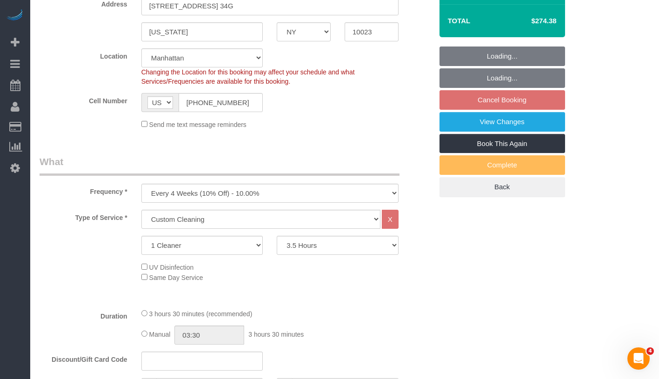
select select "object:1024"
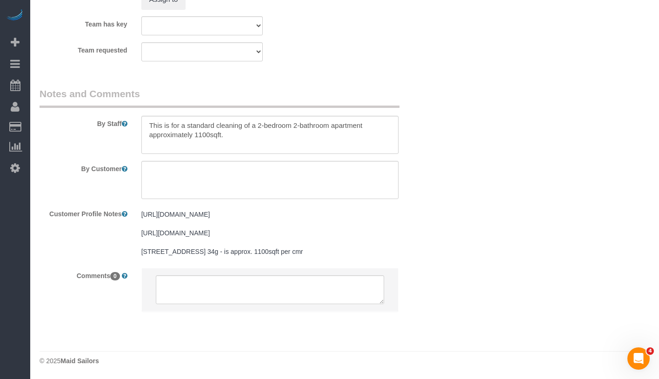
scroll to position [1126, 0]
click at [235, 168] on textarea at bounding box center [269, 180] width 257 height 38
paste textarea "Great. Thanks. - bathrooms - kitchen / oven clean - doesn't need a deep clean a…"
drag, startPoint x: 149, startPoint y: 150, endPoint x: 219, endPoint y: 151, distance: 69.8
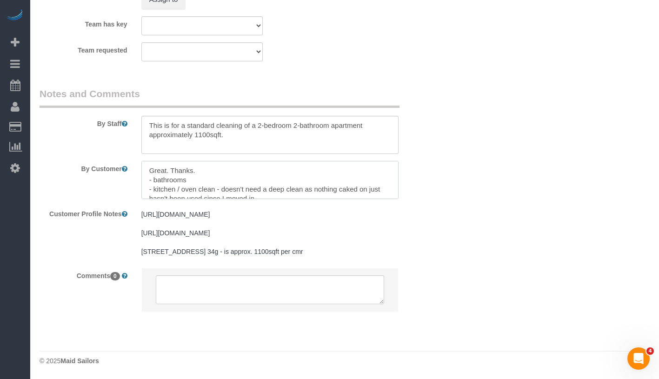
click at [219, 161] on textarea at bounding box center [269, 180] width 257 height 38
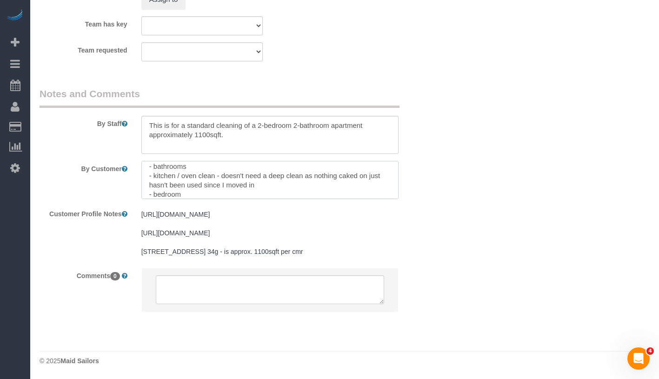
scroll to position [14, 0]
drag, startPoint x: 218, startPoint y: 154, endPoint x: 283, endPoint y: 166, distance: 66.2
click at [283, 166] on textarea at bounding box center [269, 180] width 257 height 38
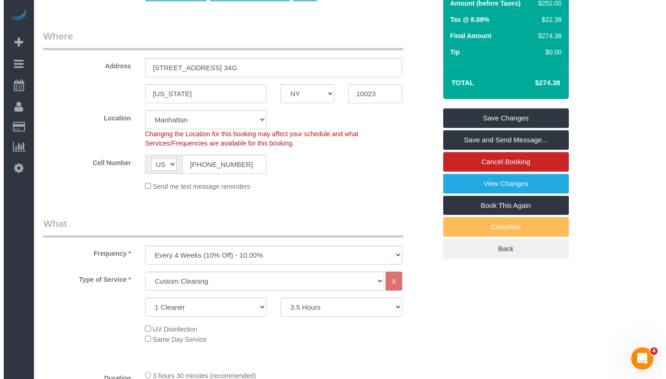
scroll to position [0, 0]
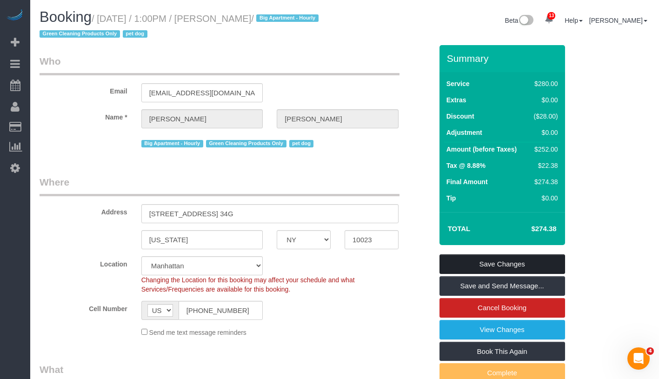
type textarea "Priority areas: - bathrooms - kitchen / oven clean - bedroom - living room leas…"
click at [528, 259] on link "Save Changes" at bounding box center [503, 265] width 126 height 20
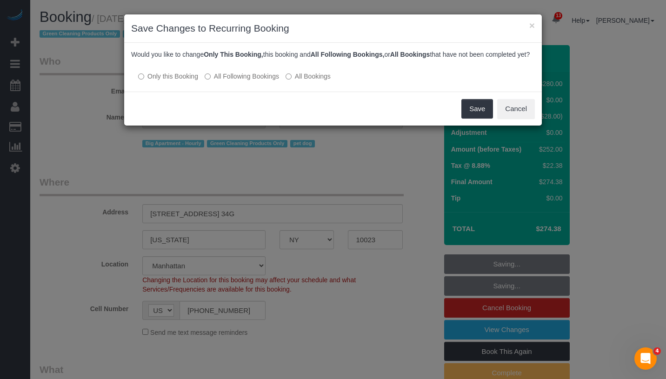
click at [250, 81] on label "All Following Bookings" at bounding box center [242, 76] width 74 height 9
click at [470, 114] on button "Save" at bounding box center [478, 109] width 32 height 20
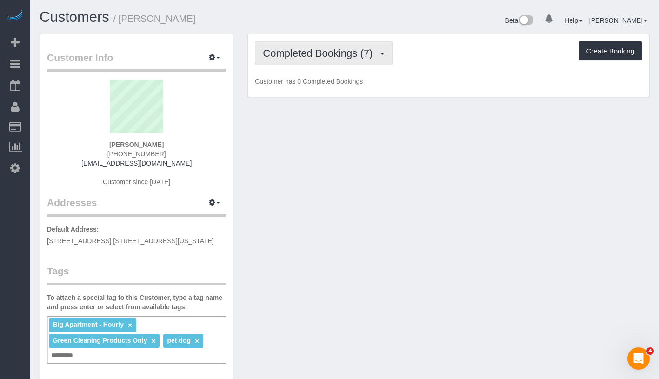
click at [334, 49] on span "Completed Bookings (7)" at bounding box center [320, 53] width 114 height 12
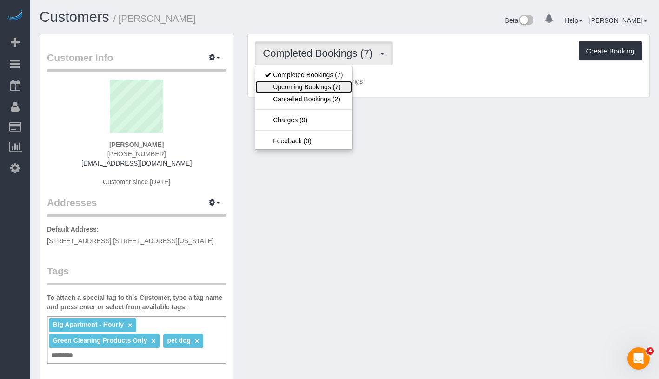
click at [322, 86] on link "Upcoming Bookings (7)" at bounding box center [303, 87] width 97 height 12
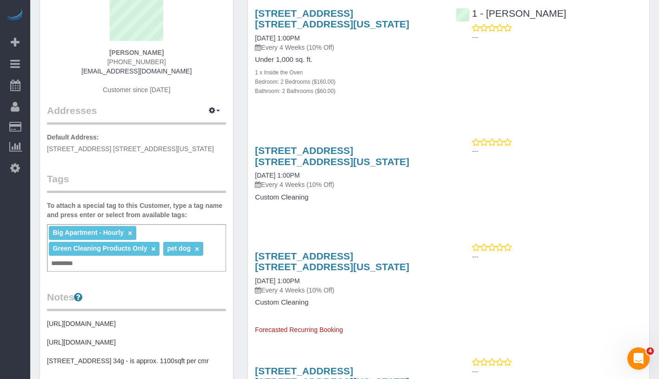
scroll to position [174, 0]
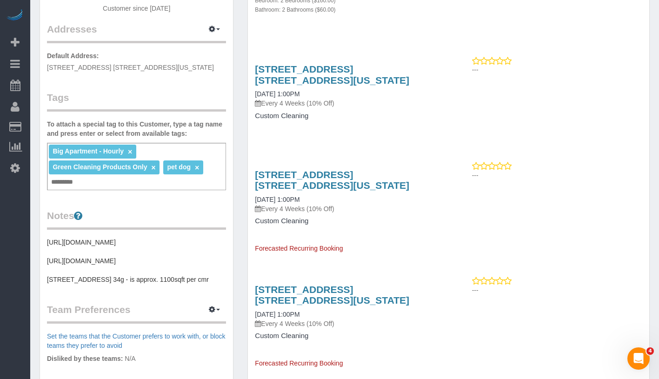
click at [304, 218] on h4 "Custom Cleaning" at bounding box center [348, 221] width 187 height 8
click at [300, 201] on link "11/04/2025 1:00PM" at bounding box center [277, 199] width 45 height 7
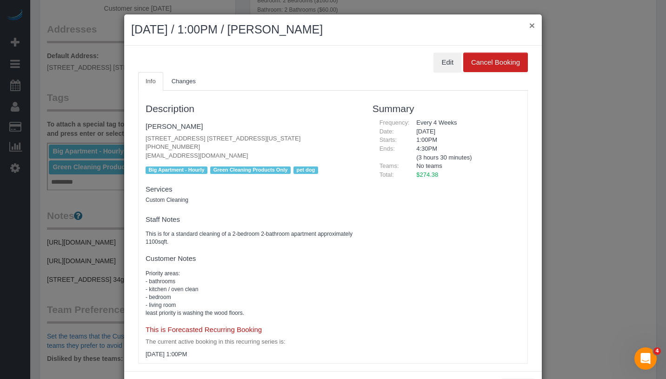
click at [530, 26] on button "×" at bounding box center [533, 25] width 6 height 10
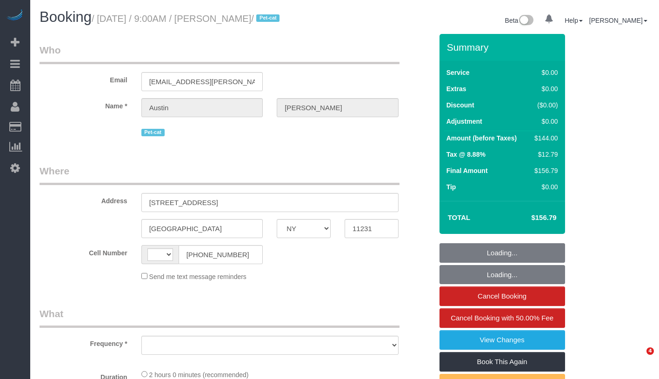
select select "NY"
select select "object:455"
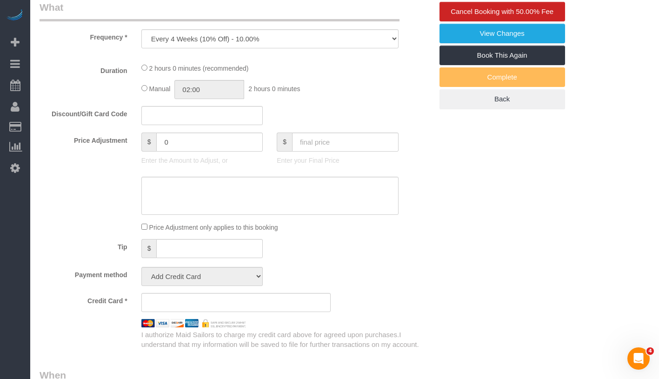
select select "string:[GEOGRAPHIC_DATA]"
select select "string:stripe-pm_1QD7FF4VGloSiKo7VTTiflzl"
select select "1"
select select "spot1"
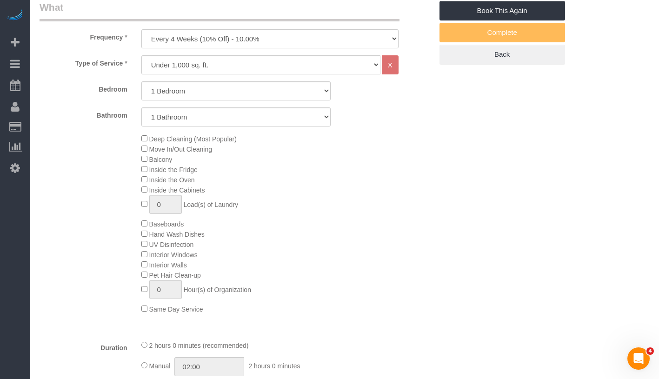
select select "number:57"
select select "number:74"
select select "number:14"
select select "number:7"
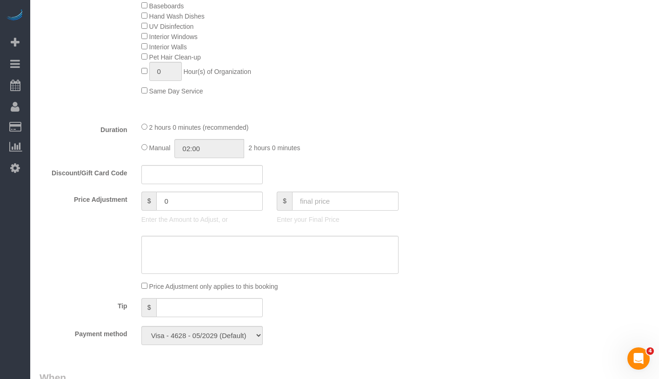
select select "object:1000"
select select "spot51"
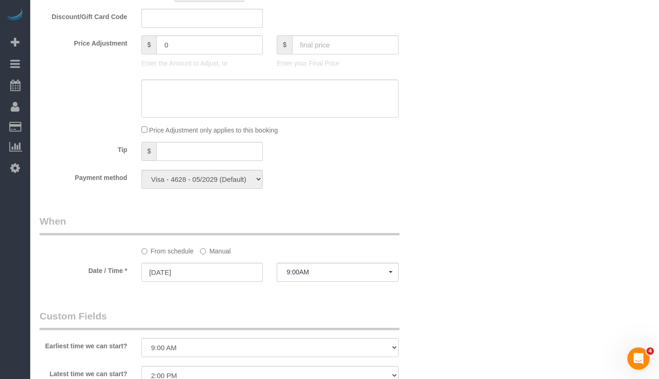
select select "1"
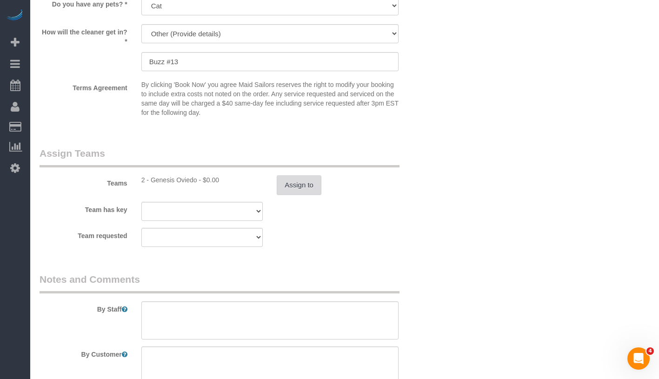
click at [288, 188] on button "Assign to" at bounding box center [299, 185] width 45 height 20
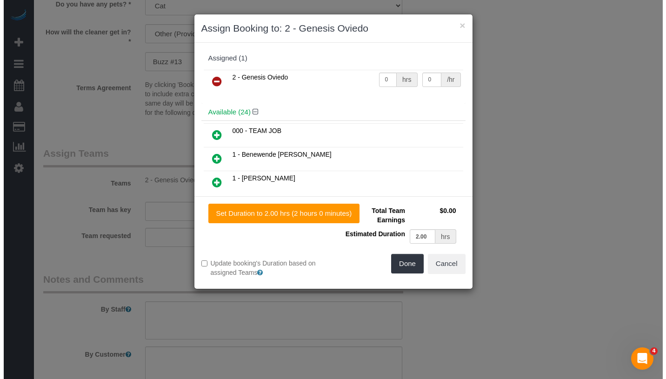
scroll to position [1113, 0]
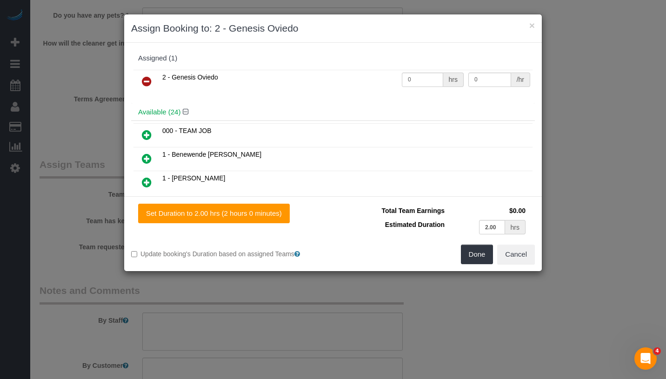
click at [144, 80] on icon at bounding box center [147, 81] width 10 height 11
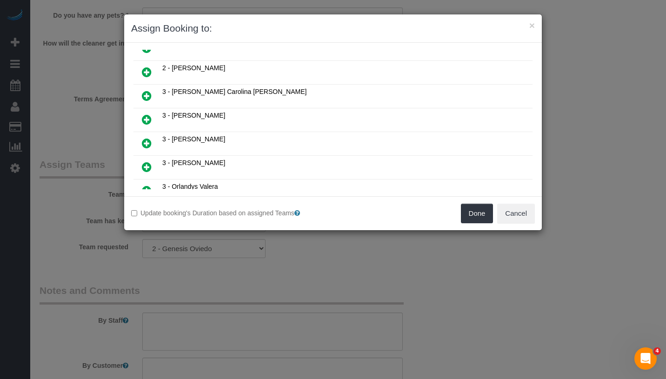
scroll to position [383, 0]
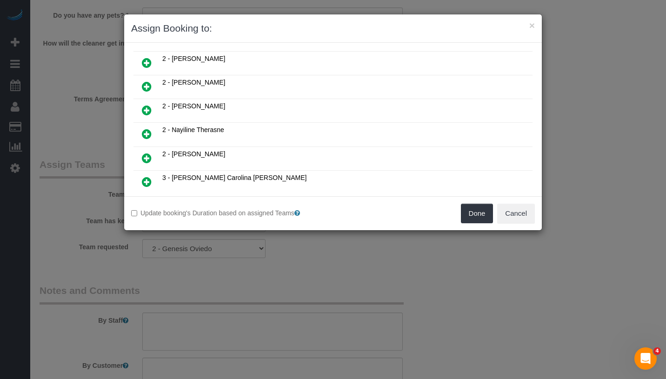
click at [148, 128] on icon at bounding box center [147, 133] width 10 height 11
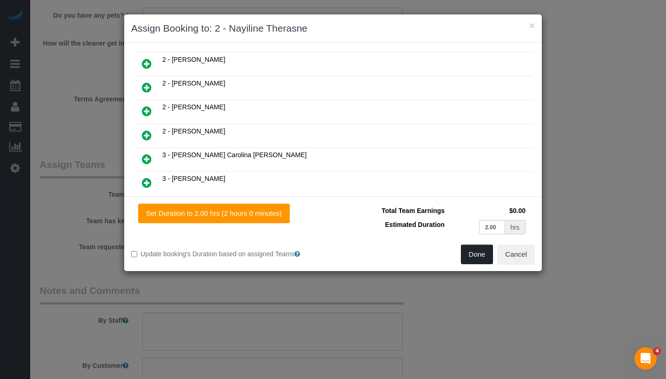
click at [466, 255] on button "Done" at bounding box center [477, 255] width 33 height 20
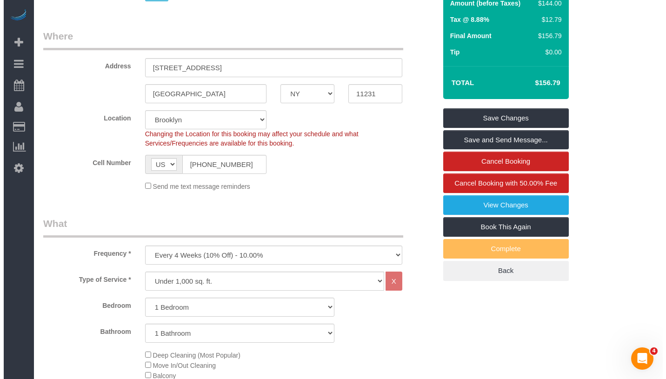
scroll to position [0, 0]
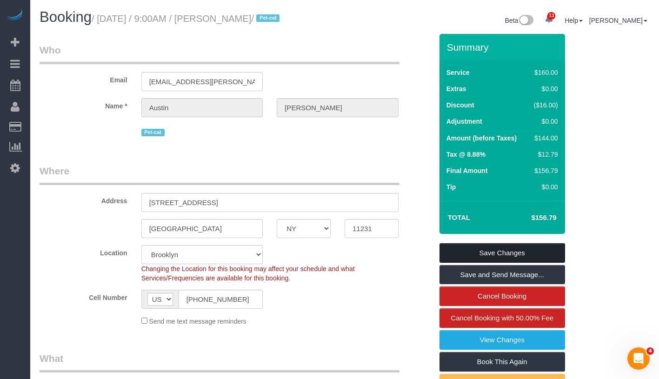
click at [547, 263] on link "Save Changes" at bounding box center [503, 253] width 126 height 20
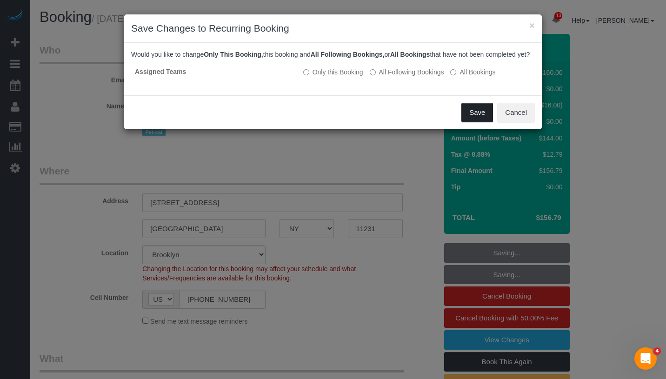
click at [478, 122] on button "Save" at bounding box center [478, 113] width 32 height 20
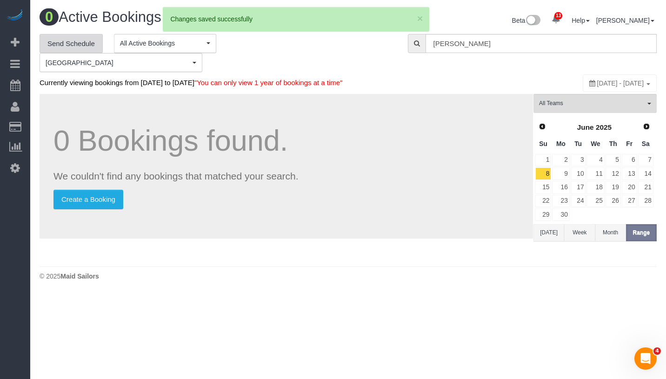
click at [69, 43] on link "Send Schedule" at bounding box center [71, 44] width 63 height 20
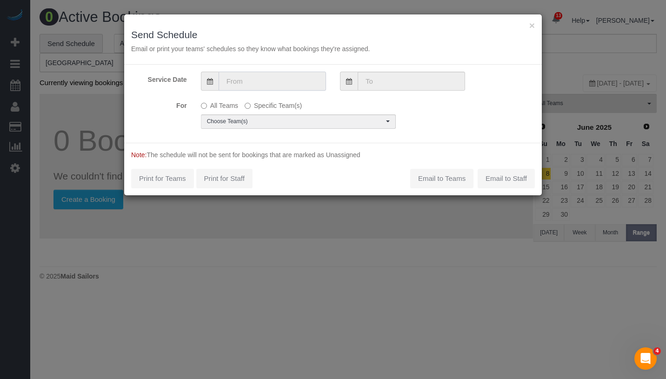
click at [275, 81] on input "text" at bounding box center [272, 81] width 107 height 19
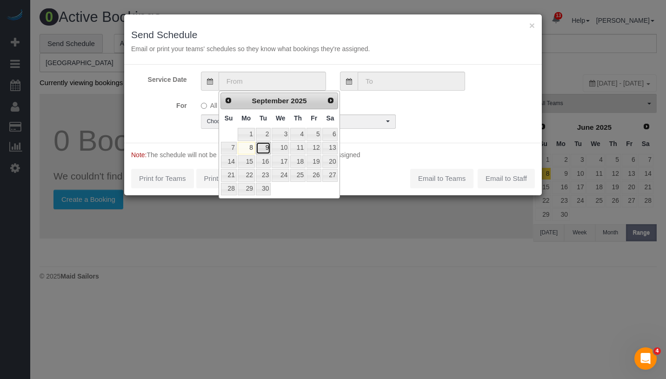
click at [270, 145] on link "9" at bounding box center [263, 148] width 15 height 13
type input "09/09/2025"
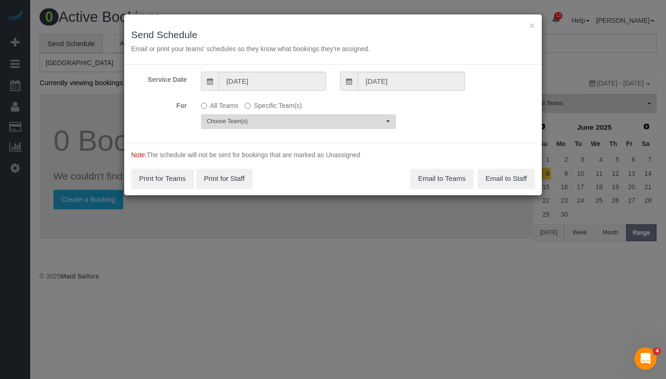
click at [284, 122] on span "Choose Team(s)" at bounding box center [295, 122] width 177 height 8
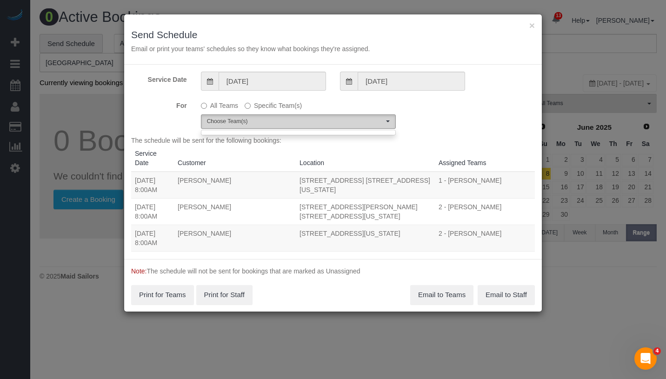
click at [297, 124] on span "Choose Team(s)" at bounding box center [295, 122] width 177 height 8
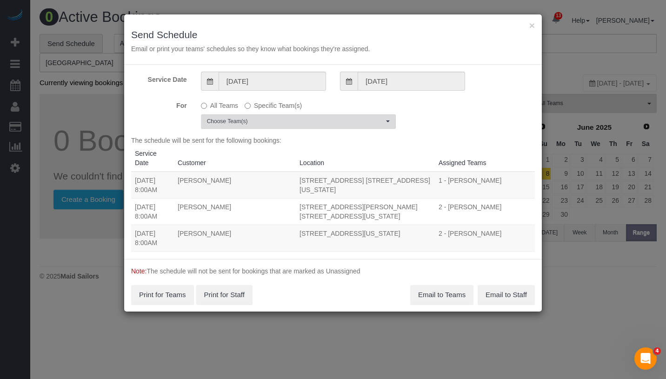
click at [297, 124] on span "Choose Team(s)" at bounding box center [295, 122] width 177 height 8
click at [430, 120] on div "For All Teams Specific Team(s) Choose Team(s)" at bounding box center [333, 113] width 418 height 31
click at [379, 125] on span "Choose Team(s)" at bounding box center [295, 122] width 177 height 8
click at [444, 114] on div "For All Teams Specific Team(s) Choose Team(s)" at bounding box center [333, 113] width 418 height 31
click at [532, 26] on button "×" at bounding box center [533, 25] width 6 height 10
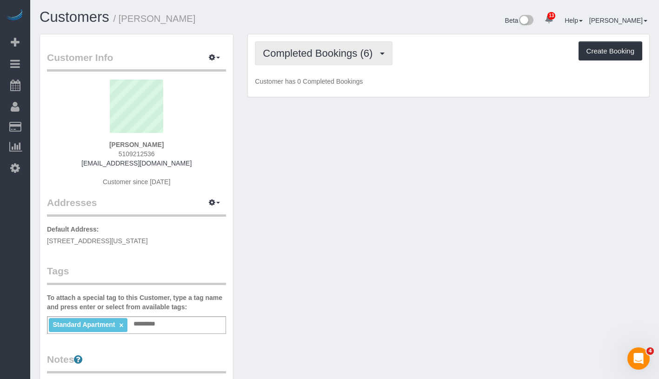
click at [295, 53] on span "Completed Bookings (6)" at bounding box center [320, 53] width 114 height 12
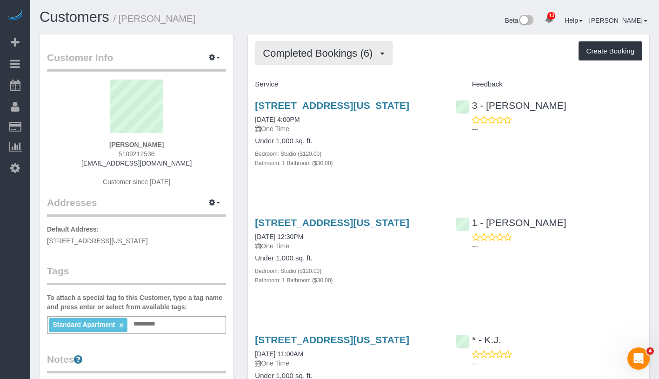
click at [351, 43] on button "Completed Bookings (6)" at bounding box center [324, 53] width 138 height 24
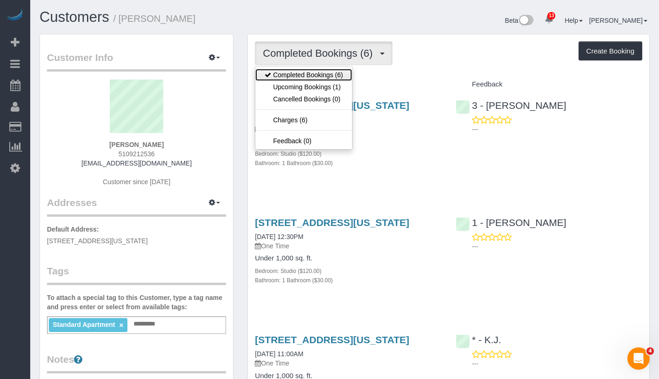
click at [314, 80] on link "Completed Bookings (6)" at bounding box center [303, 75] width 97 height 12
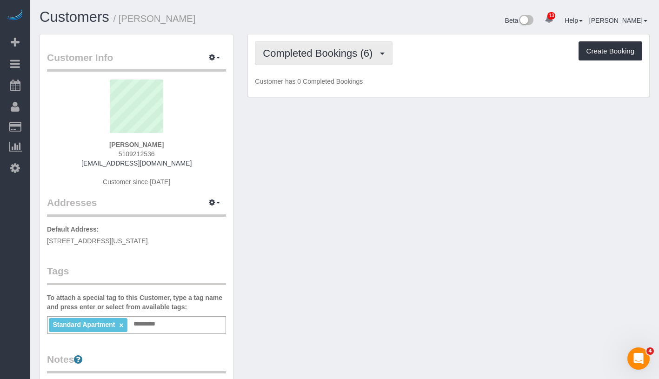
click at [339, 54] on span "Completed Bookings (6)" at bounding box center [320, 53] width 114 height 12
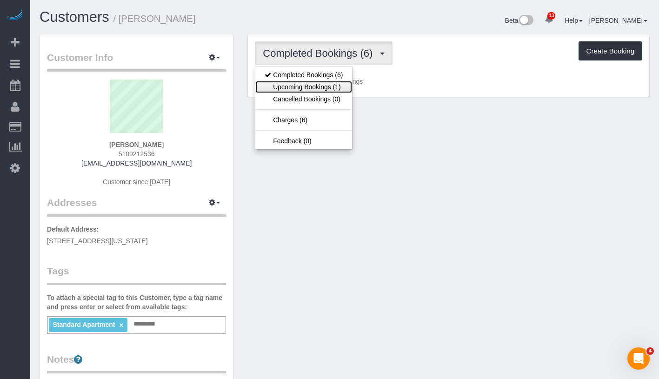
click at [320, 83] on link "Upcoming Bookings (1)" at bounding box center [303, 87] width 97 height 12
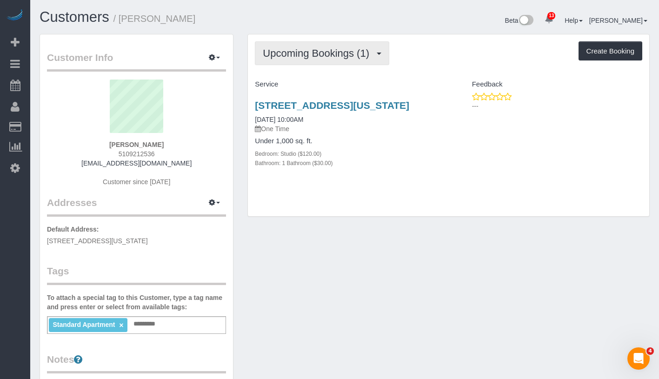
click at [355, 54] on span "Upcoming Bookings (1)" at bounding box center [318, 53] width 111 height 12
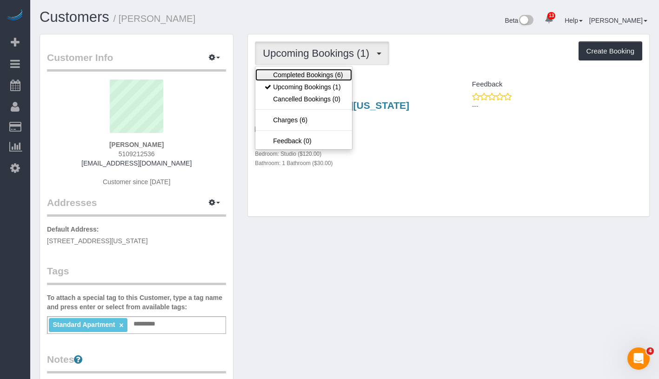
click at [326, 76] on link "Completed Bookings (6)" at bounding box center [303, 75] width 97 height 12
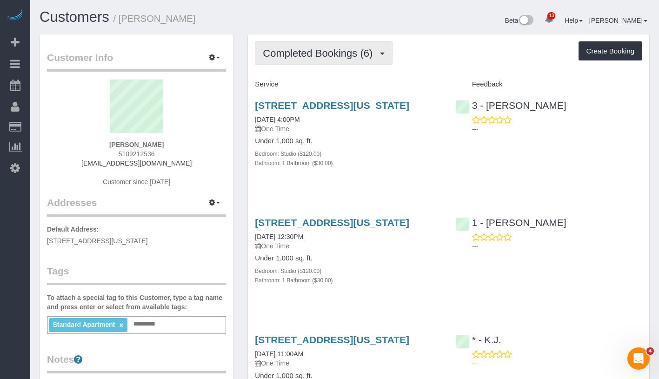
click at [334, 57] on span "Completed Bookings (6)" at bounding box center [320, 53] width 114 height 12
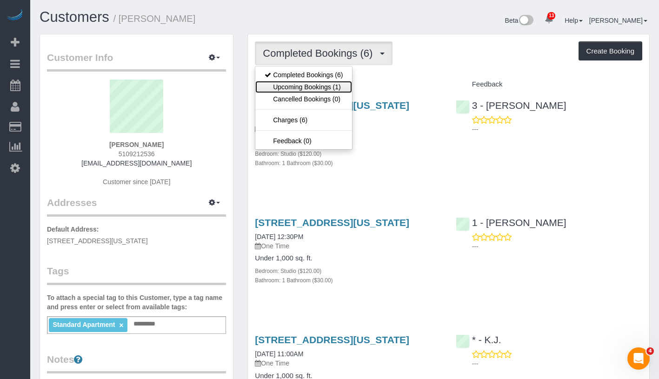
click at [325, 87] on link "Upcoming Bookings (1)" at bounding box center [303, 87] width 97 height 12
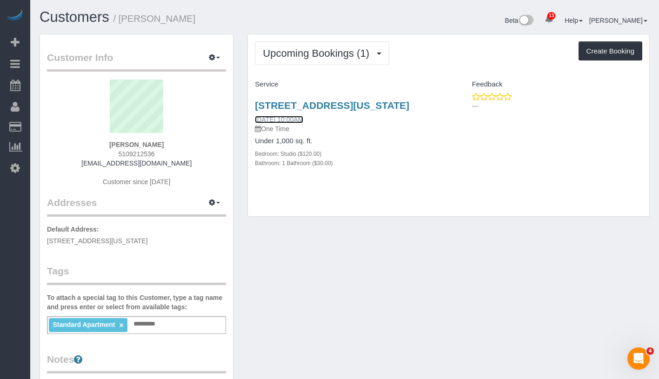
click at [289, 123] on link "[DATE] 10:00AM" at bounding box center [279, 119] width 48 height 7
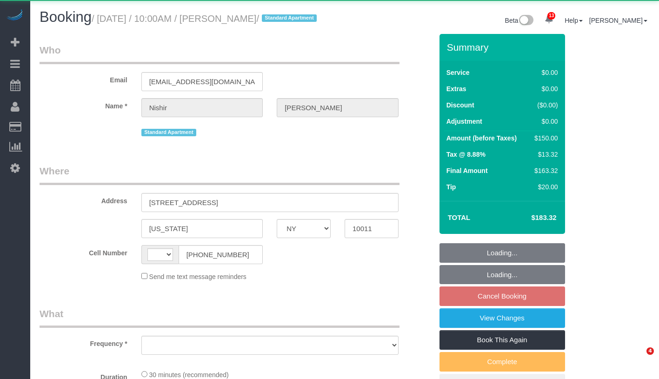
select select "NY"
select select "object:484"
select select "string:[GEOGRAPHIC_DATA]"
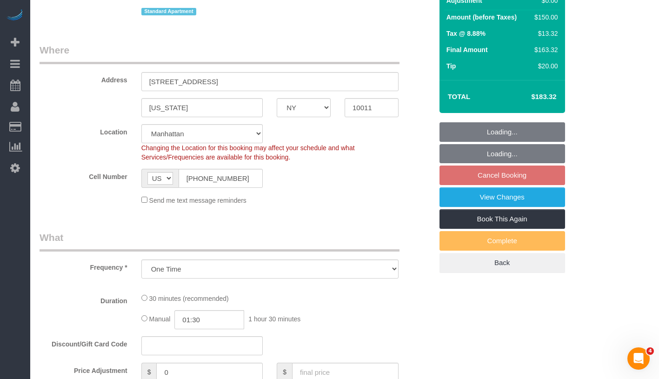
scroll to position [192, 0]
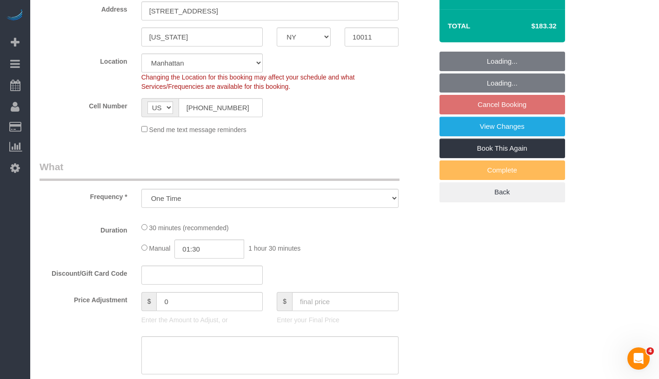
select select "string:stripe-pm_1NoVuu4VGloSiKo7AmYKPPEK"
select select "number:89"
select select "number:90"
select select "number:15"
select select "number:5"
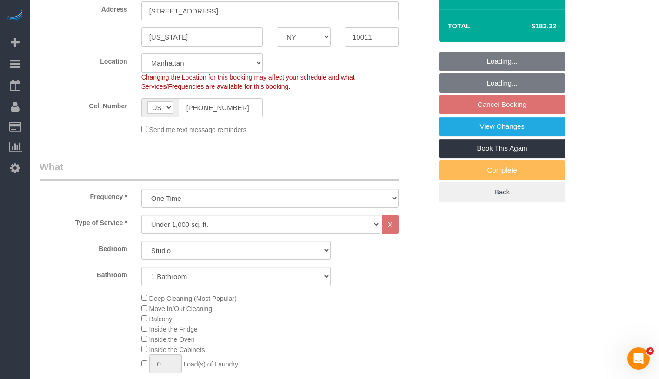
select select "object:985"
select select "spot2"
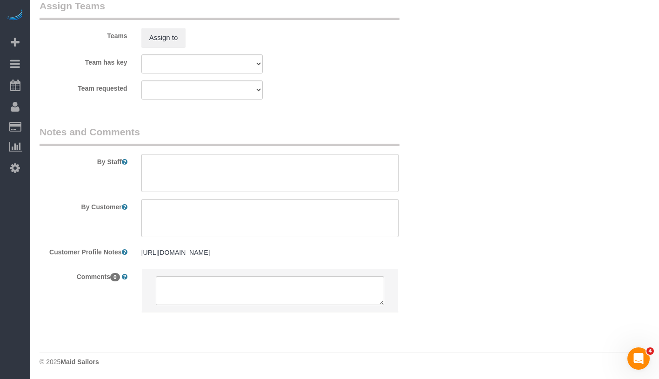
scroll to position [1256, 0]
click at [263, 251] on pre "https://streeteasy.com/building/the-carteret/1218" at bounding box center [269, 251] width 257 height 9
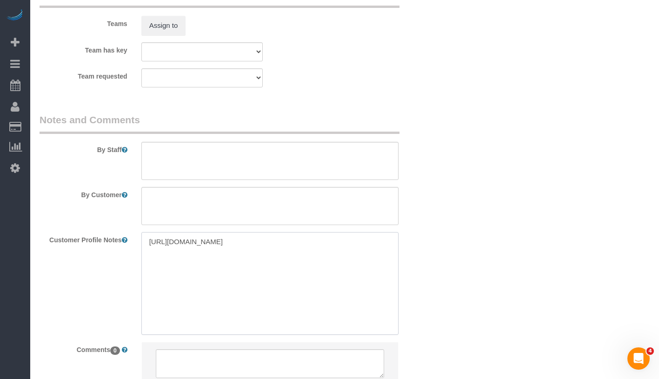
click at [263, 251] on textarea "https://streeteasy.com/building/the-carteret/1218" at bounding box center [269, 283] width 257 height 103
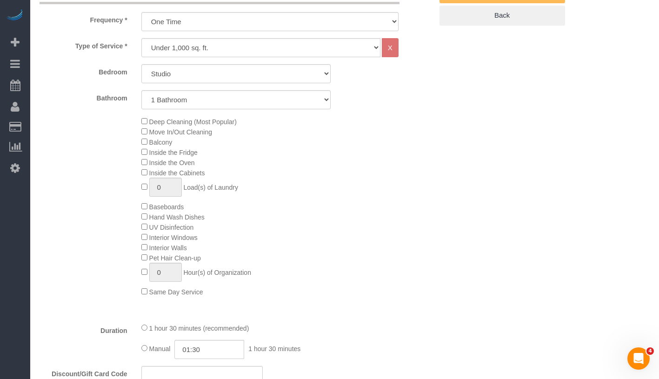
scroll to position [0, 0]
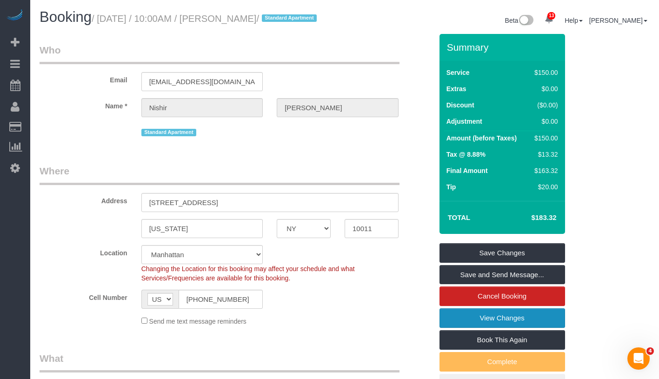
click at [529, 326] on link "View Changes" at bounding box center [503, 319] width 126 height 20
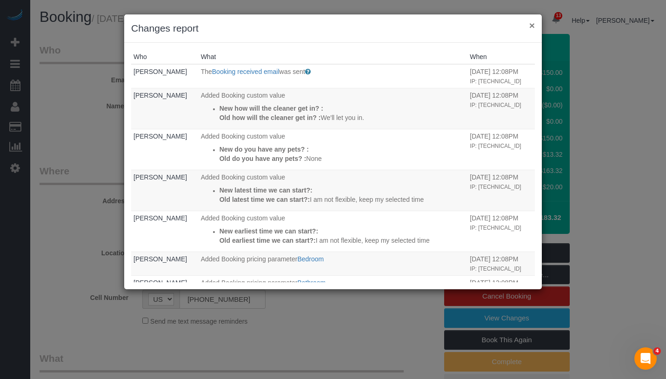
click at [531, 27] on button "×" at bounding box center [533, 25] width 6 height 10
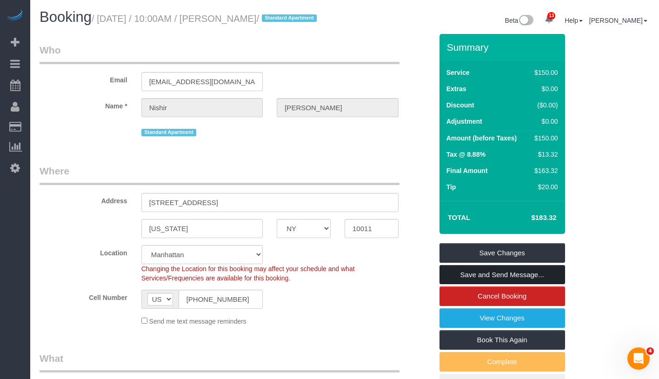
click at [533, 285] on link "Save and Send Message..." at bounding box center [503, 275] width 126 height 20
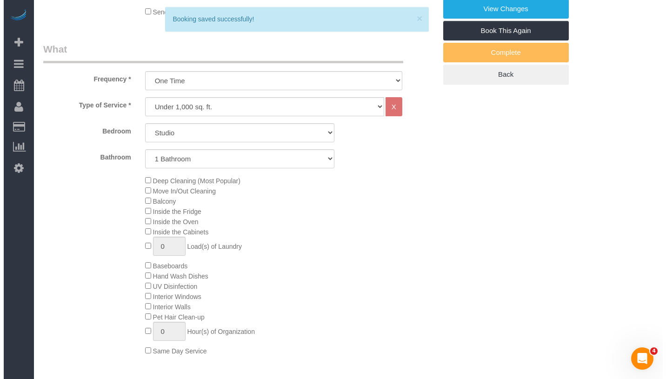
scroll to position [207, 0]
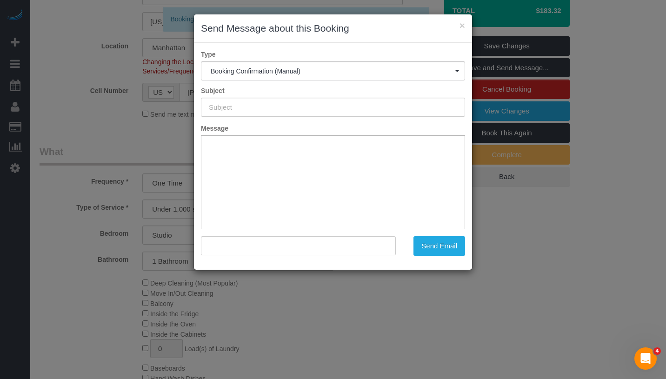
type input "Cleaning Confirmed for 09/15/2025 at 10:00am"
type input ""Nishir Shelat" <nishelat@gmail.com>"
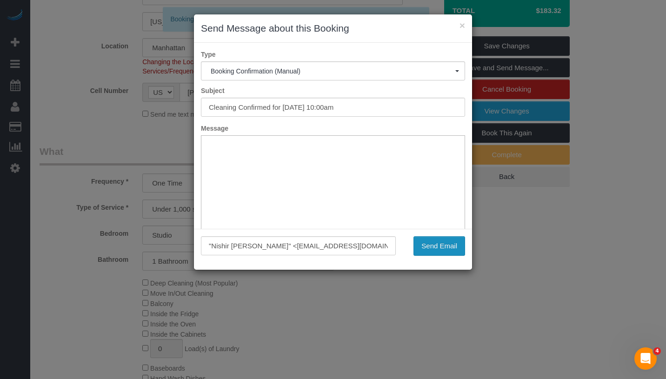
scroll to position [0, 0]
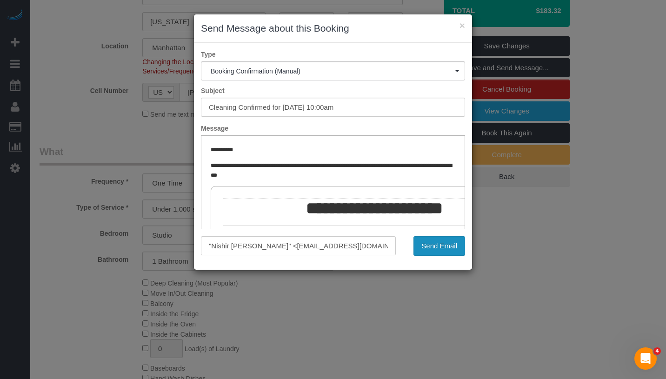
click at [456, 245] on button "Send Email" at bounding box center [440, 246] width 52 height 20
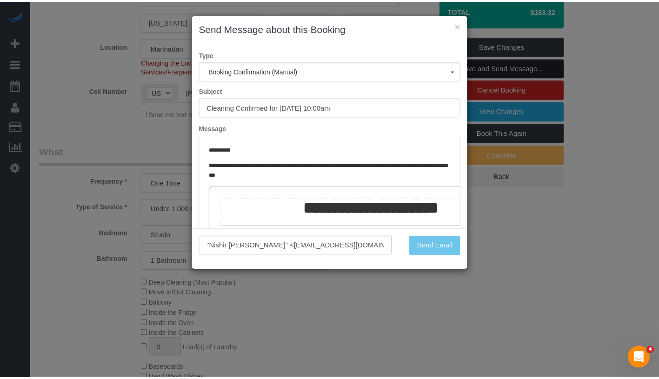
scroll to position [241, 0]
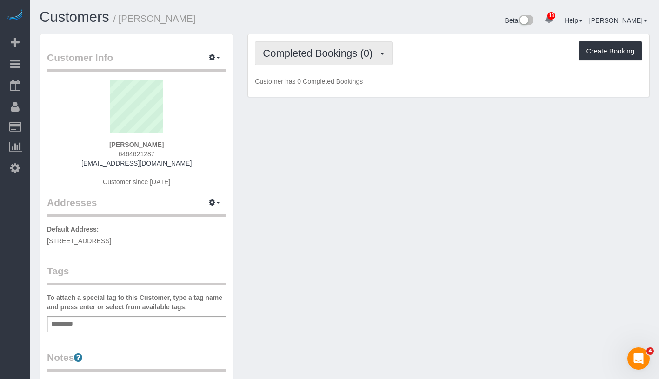
click at [295, 57] on span "Completed Bookings (0)" at bounding box center [320, 53] width 114 height 12
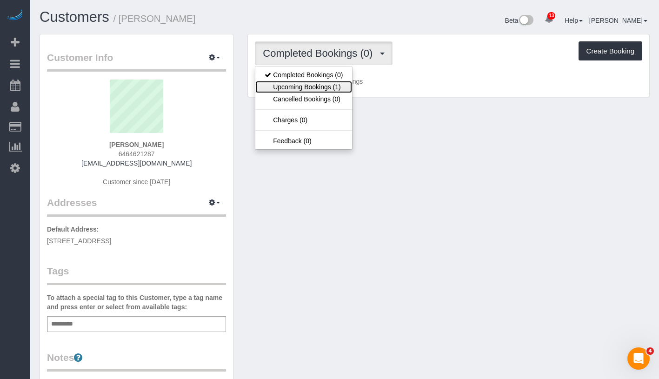
click at [290, 83] on link "Upcoming Bookings (1)" at bounding box center [303, 87] width 97 height 12
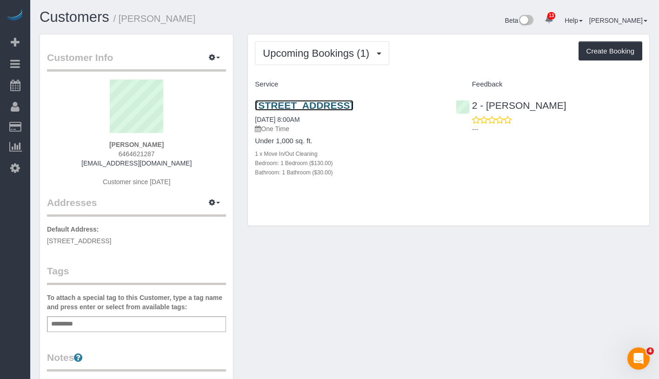
click at [308, 108] on link "[STREET_ADDRESS]" at bounding box center [304, 105] width 98 height 11
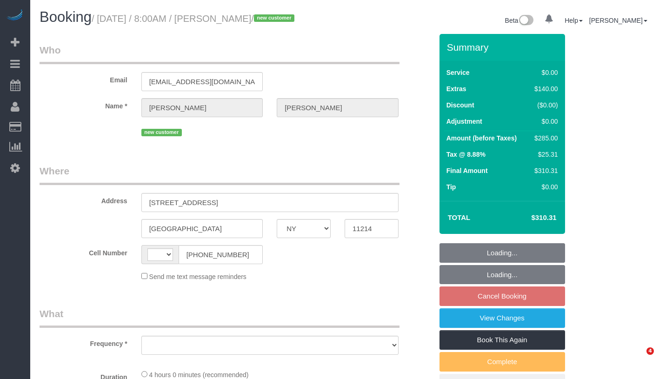
select select "NY"
select select "string:[GEOGRAPHIC_DATA]"
select select "object:737"
select select "string:stripe-pm_1S58RO4VGloSiKo7phNMNJBr"
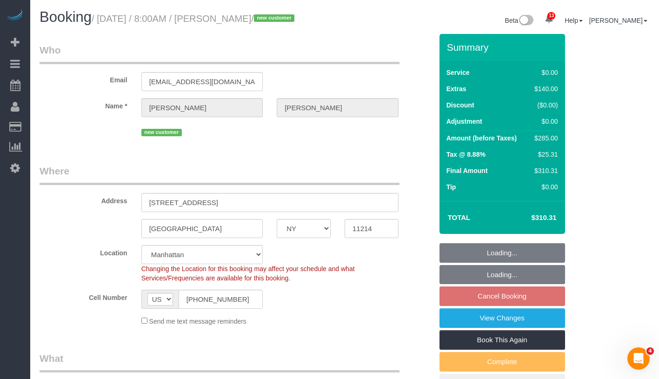
select select "1"
select select "spot1"
select select "number:56"
select select "number:69"
select select "number:15"
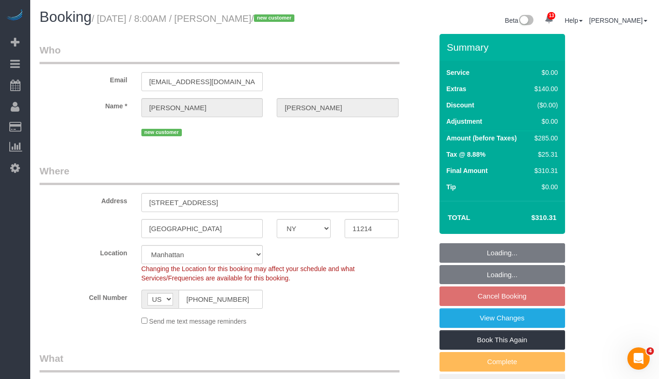
select select "number:5"
select select "object:996"
select select "1"
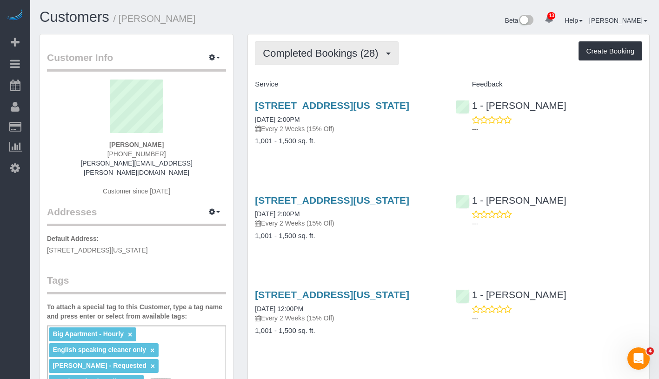
click at [342, 54] on span "Completed Bookings (28)" at bounding box center [323, 53] width 120 height 12
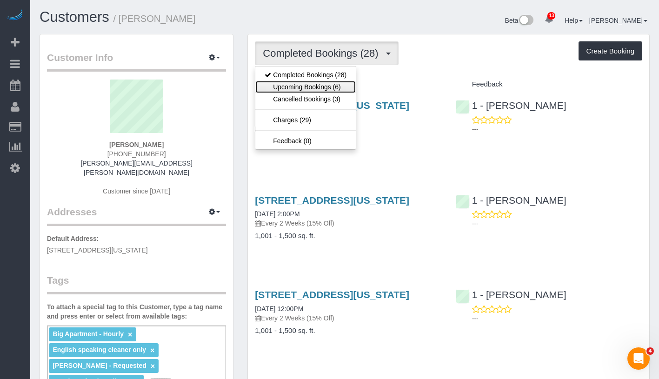
click at [328, 85] on link "Upcoming Bookings (6)" at bounding box center [305, 87] width 101 height 12
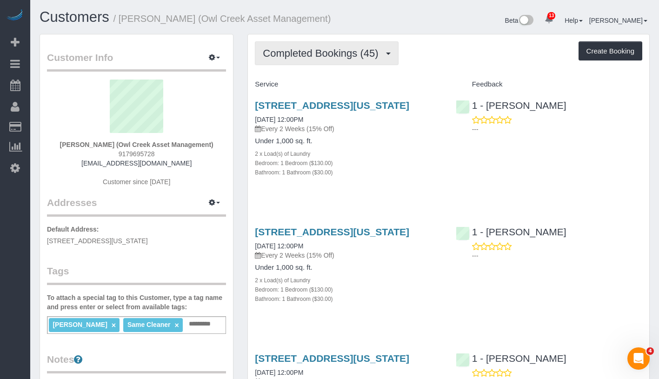
click at [328, 56] on span "Completed Bookings (45)" at bounding box center [323, 53] width 120 height 12
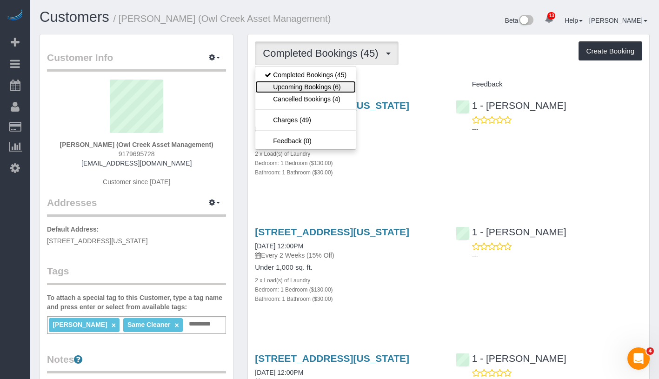
click at [315, 84] on link "Upcoming Bookings (6)" at bounding box center [305, 87] width 101 height 12
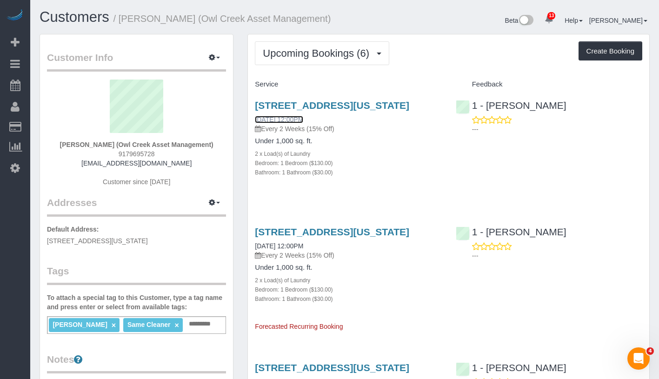
click at [303, 123] on link "[DATE] 12:00PM" at bounding box center [279, 119] width 48 height 7
drag, startPoint x: 66, startPoint y: 144, endPoint x: 215, endPoint y: 145, distance: 148.9
click at [215, 145] on div "[PERSON_NAME] (Owl Creek Asset Management) 9179695728 [EMAIL_ADDRESS][DOMAIN_NA…" at bounding box center [136, 138] width 179 height 116
copy strong "[PERSON_NAME] (Owl Creek Asset Management)"
drag, startPoint x: 252, startPoint y: 130, endPoint x: 334, endPoint y: 130, distance: 81.9
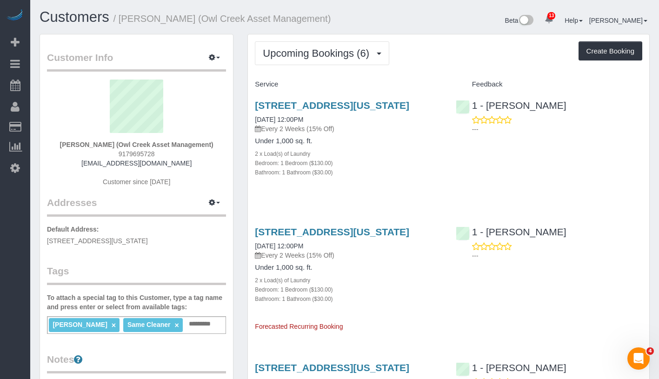
click at [334, 130] on div "[STREET_ADDRESS][US_STATE] [DATE] 12:00PM Every 2 Weeks (15% Off) Under 1,000 s…" at bounding box center [348, 143] width 201 height 103
copy link "[DATE] 12:00PM"
click at [303, 123] on link "[DATE] 12:00PM" at bounding box center [279, 119] width 48 height 7
click at [251, 130] on div "[STREET_ADDRESS][US_STATE] [DATE] 12:00PM Every 2 Weeks (15% Off) Under 1,000 s…" at bounding box center [348, 143] width 201 height 103
drag, startPoint x: 251, startPoint y: 130, endPoint x: 326, endPoint y: 130, distance: 74.5
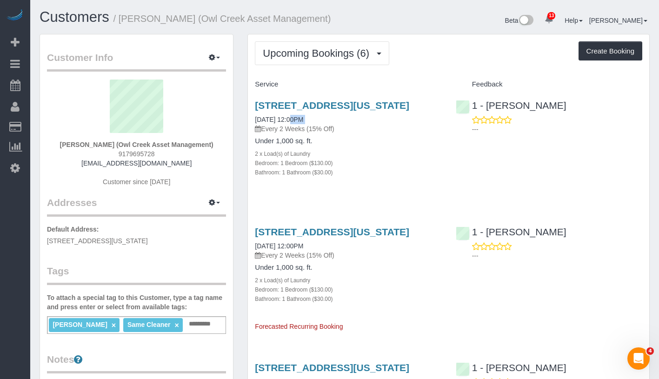
click at [326, 130] on div "[STREET_ADDRESS][US_STATE] [DATE] 12:00PM Every 2 Weeks (15% Off) Under 1,000 s…" at bounding box center [348, 143] width 201 height 103
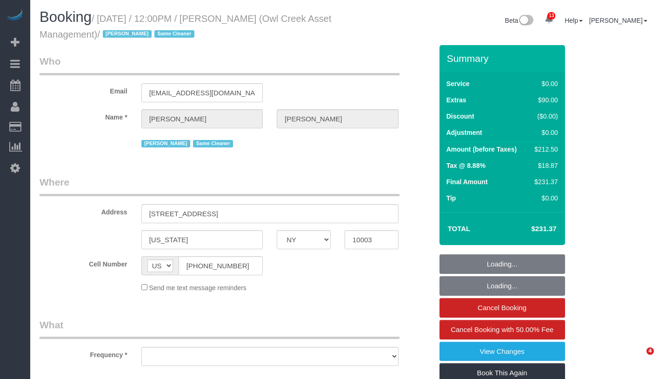
select select "NY"
select select "object:1001"
select select "string:stripe-pm_1NmKBJ4VGloSiKo7fwJ9Gviu"
select select "1"
select select "number:89"
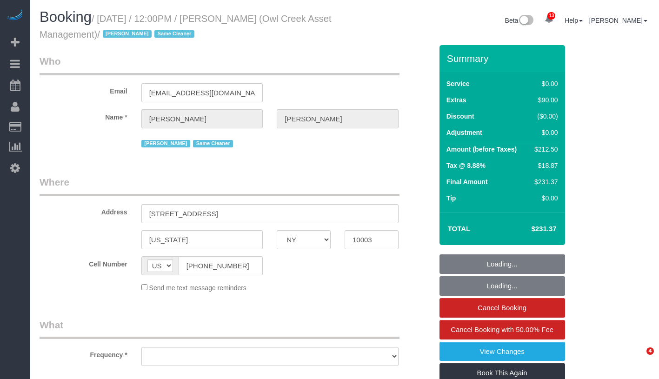
select select "number:90"
select select "number:15"
select select "number:5"
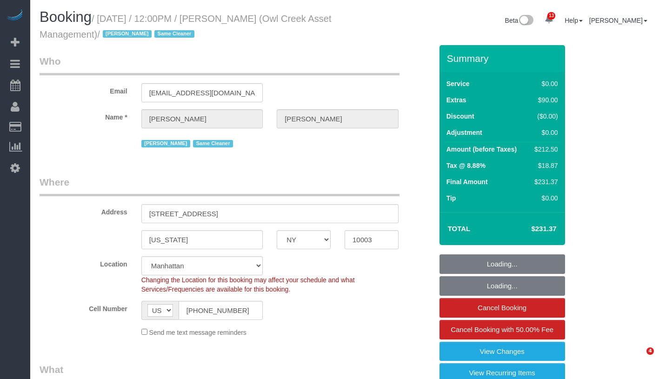
select select "spot1"
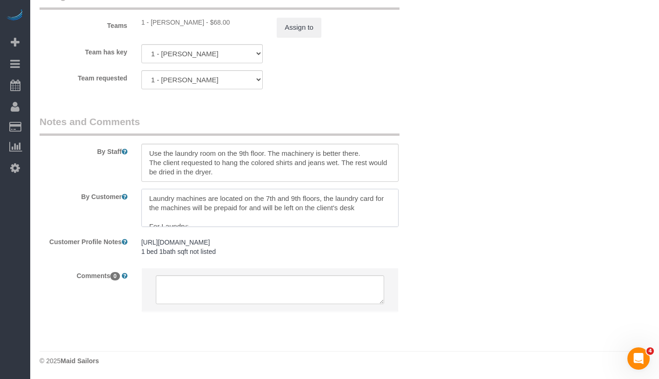
scroll to position [74, 0]
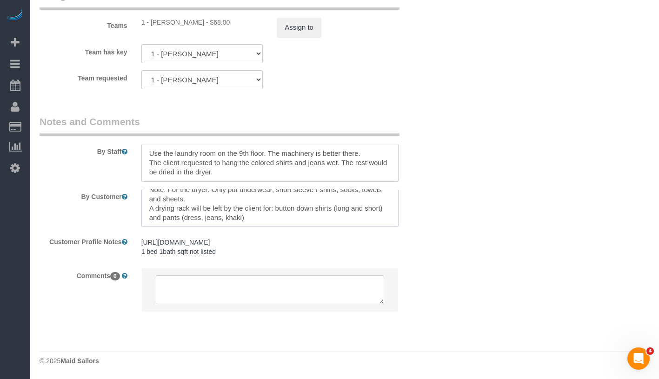
click at [324, 209] on textarea at bounding box center [269, 208] width 257 height 38
paste textarea "My girlfriend has asked if Ingrid could not do her laundry this week. So Ingrid…"
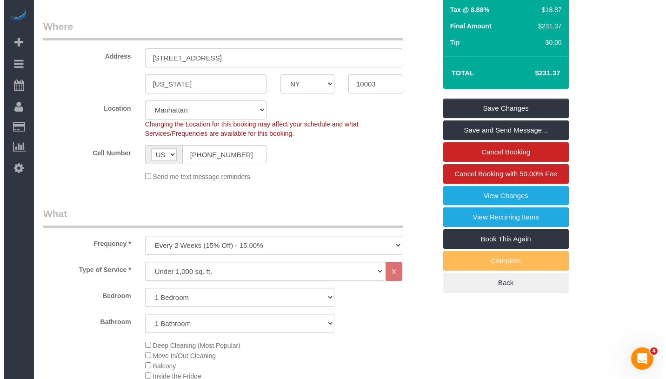
scroll to position [0, 0]
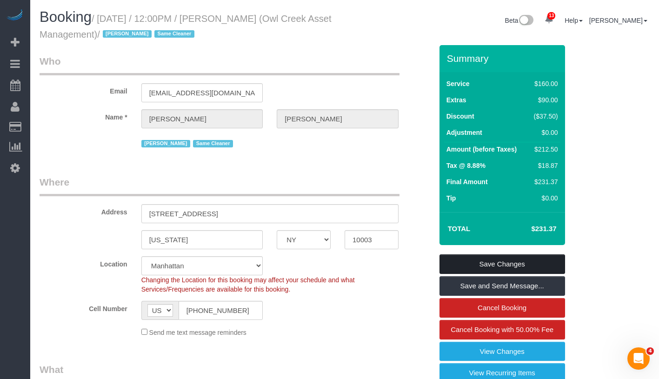
type textarea "Laundry machines are located on the 7th and 9th floors, the laundry card for th…"
click at [541, 255] on link "Save Changes" at bounding box center [503, 265] width 126 height 20
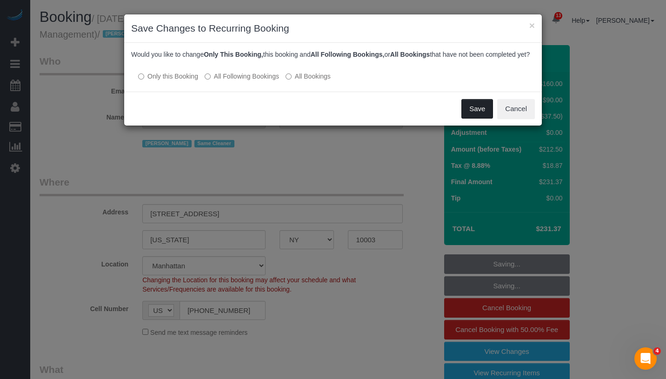
click at [470, 112] on button "Save" at bounding box center [478, 109] width 32 height 20
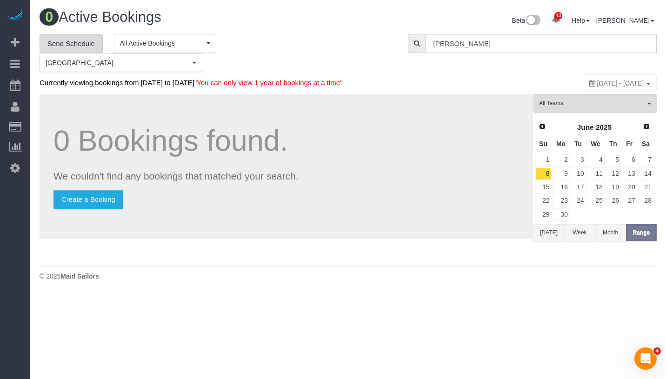
click at [77, 42] on link "Send Schedule" at bounding box center [71, 44] width 63 height 20
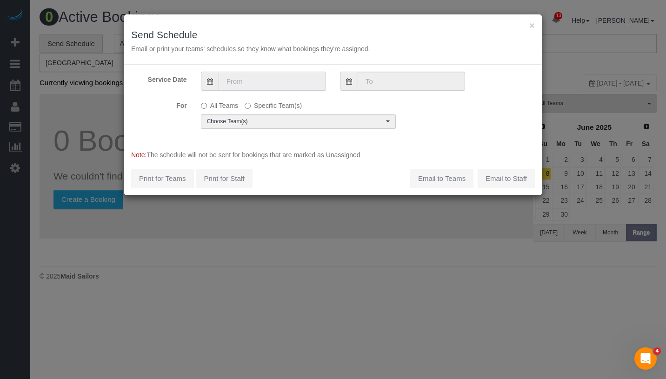
click at [272, 80] on input "text" at bounding box center [272, 81] width 107 height 19
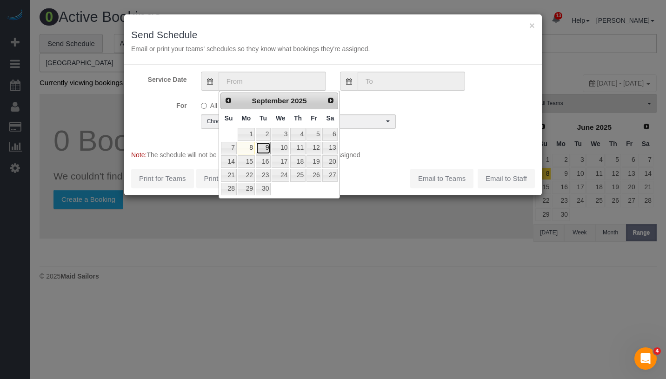
click at [266, 147] on link "9" at bounding box center [263, 148] width 15 height 13
type input "09/09/2025"
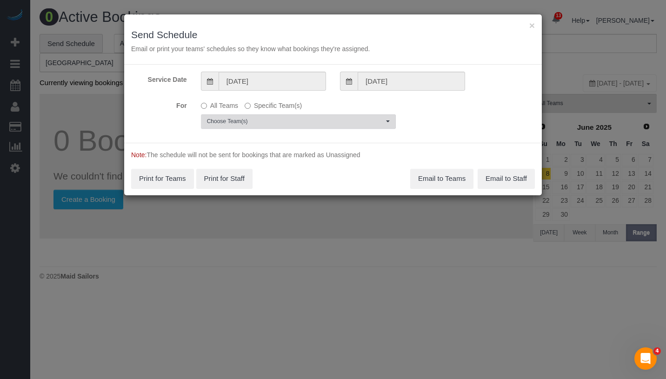
click at [283, 121] on span "Choose Team(s)" at bounding box center [295, 122] width 177 height 8
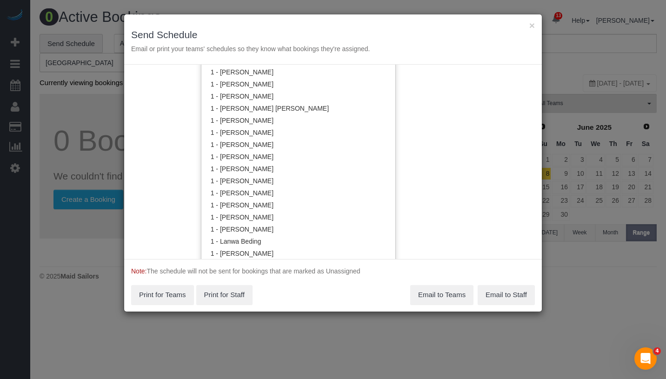
scroll to position [274, 0]
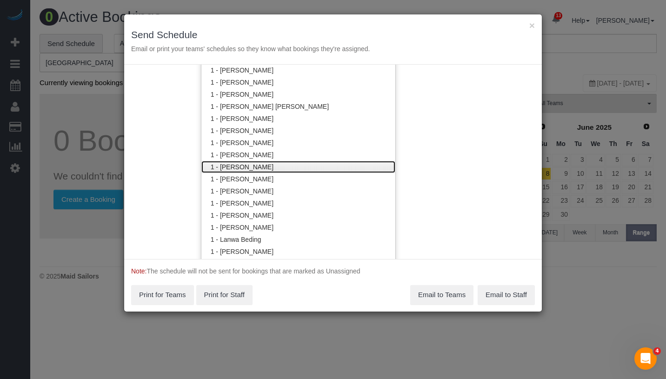
click at [284, 171] on link "1 - Ingrid Malasi" at bounding box center [298, 167] width 194 height 12
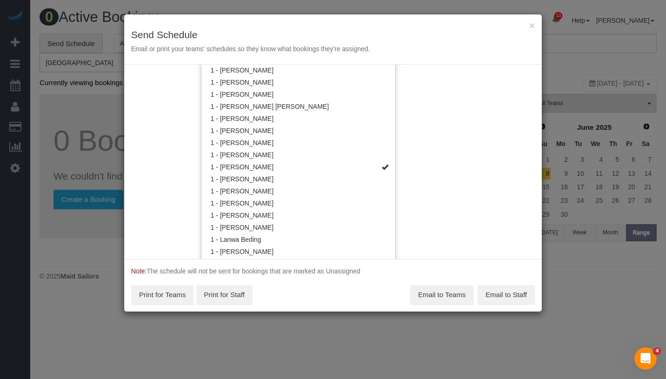
click at [437, 141] on div "Service Date 09/09/2025 09/09/2025 For All Teams Specific Team(s) 1 - Ingrid Ma…" at bounding box center [333, 162] width 418 height 195
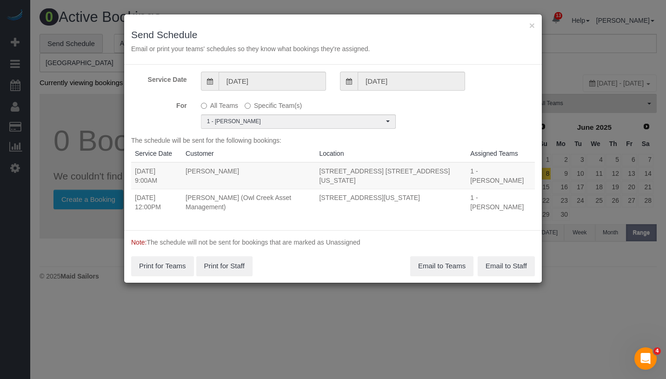
drag, startPoint x: 133, startPoint y: 206, endPoint x: 456, endPoint y: 219, distance: 323.2
click at [456, 215] on tr "09/09/2025 12:00PM Griffin Dann (Owl Creek Asset Management) 1 Astor Place, Apt…" at bounding box center [333, 202] width 404 height 27
copy tr "09/09/2025 12:00PM Griffin Dann (Owl Creek Asset Management) 1 Astor Place, Apt…"
click at [450, 276] on button "Email to Teams" at bounding box center [441, 266] width 63 height 20
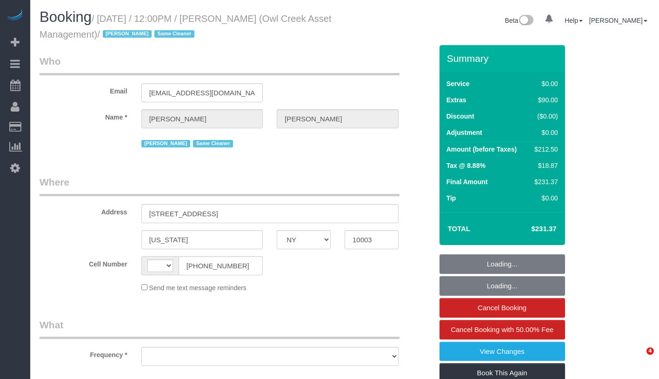
select select "NY"
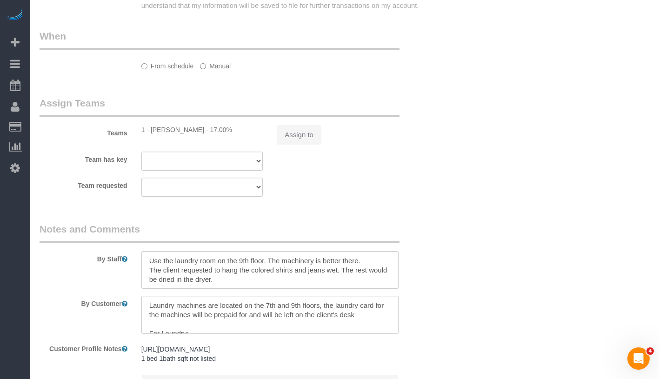
select select "string:[GEOGRAPHIC_DATA]"
select select "object:745"
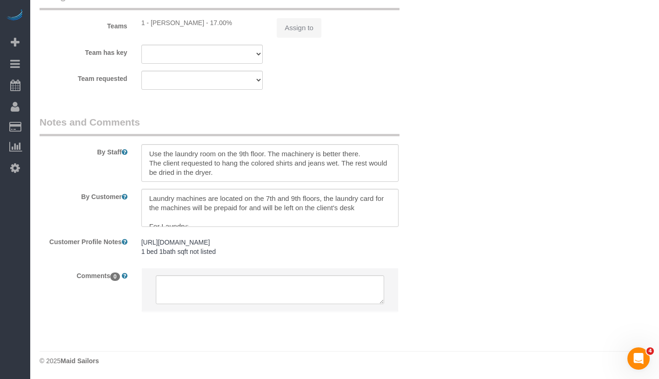
select select "string:stripe-pm_1NmKBJ4VGloSiKo7fwJ9Gviu"
select select "1"
select select "spot1"
select select "number:89"
select select "number:90"
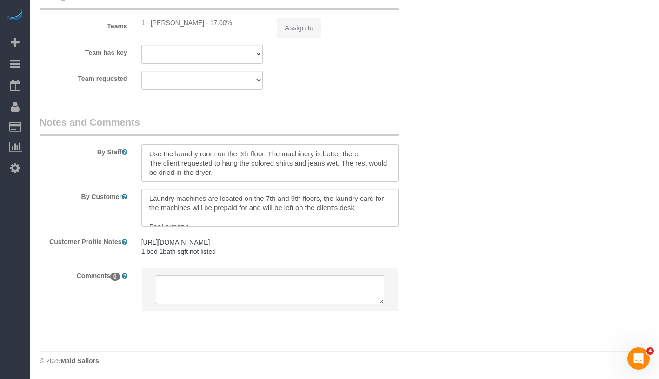
select select "number:15"
select select "number:5"
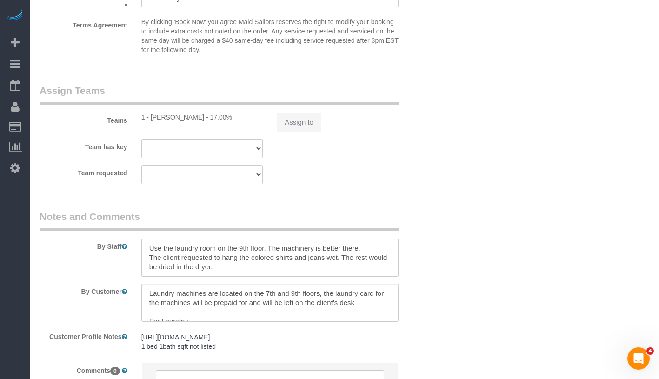
scroll to position [1291, 0]
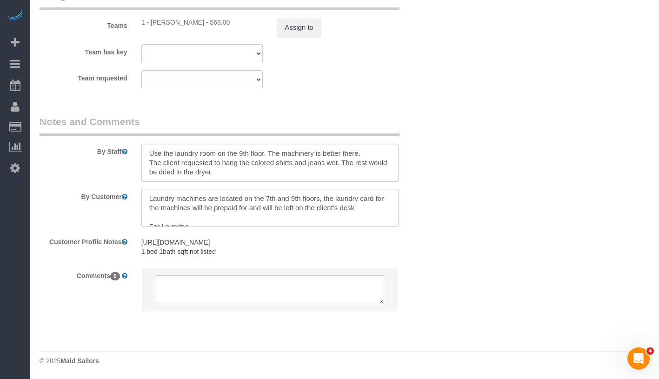
select select "object:1432"
select select "1"
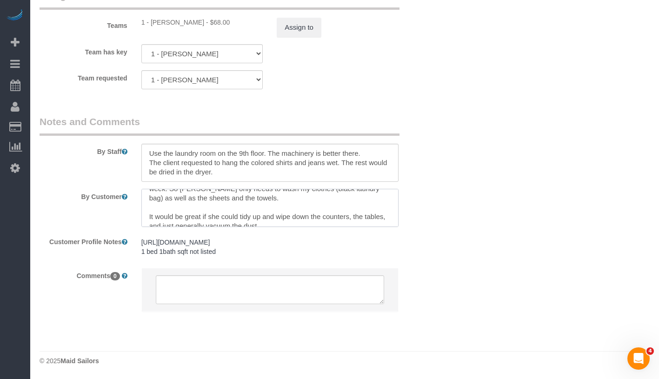
scroll to position [158, 0]
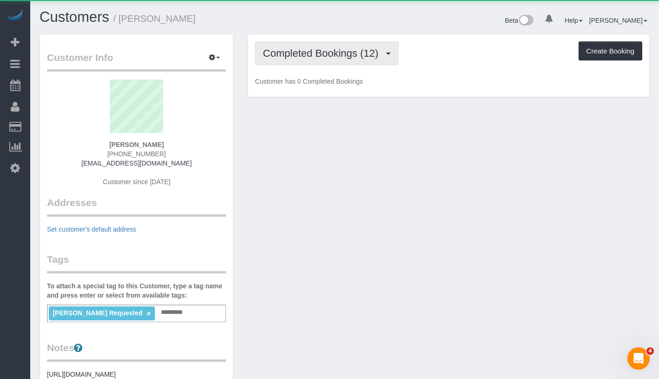
click at [314, 54] on span "Completed Bookings (12)" at bounding box center [323, 53] width 120 height 12
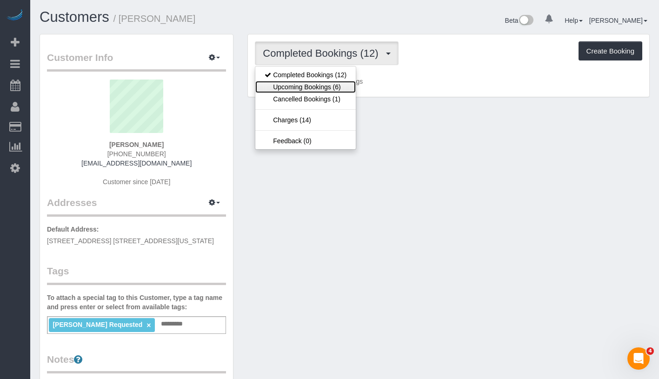
click at [307, 88] on link "Upcoming Bookings (6)" at bounding box center [305, 87] width 101 height 12
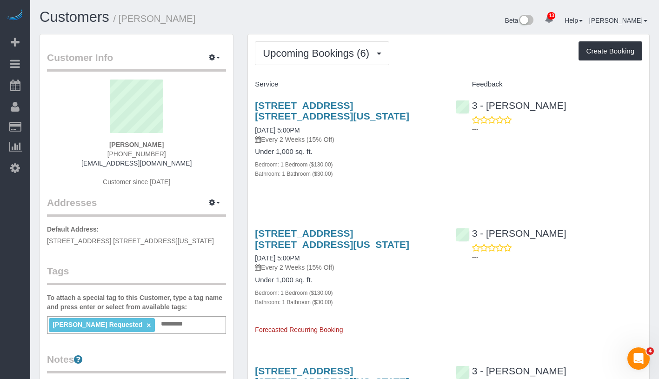
drag, startPoint x: 112, startPoint y: 143, endPoint x: 188, endPoint y: 147, distance: 75.9
click at [188, 147] on div "[PERSON_NAME] [PHONE_NUMBER] [EMAIL_ADDRESS][DOMAIN_NAME] Customer since [DATE]" at bounding box center [136, 138] width 179 height 116
copy strong "Ashleigh Mills"
drag, startPoint x: 252, startPoint y: 129, endPoint x: 320, endPoint y: 129, distance: 67.9
click at [320, 129] on div "402 East 83rd Street, Apt. 5c, New York, NY 10028 09/08/2025 5:00PM Every 2 Wee…" at bounding box center [348, 144] width 201 height 105
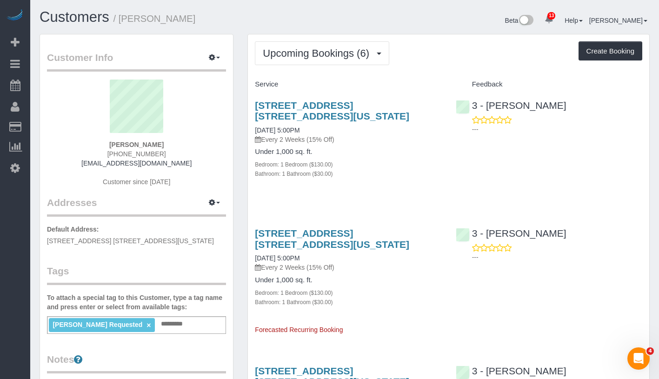
copy link "09/08/2025 5:00PM"
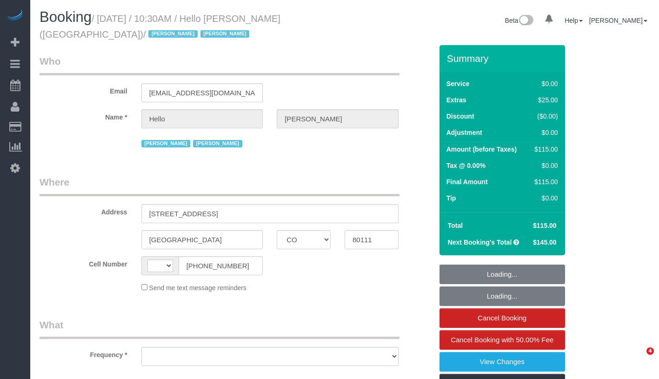
select select "CO"
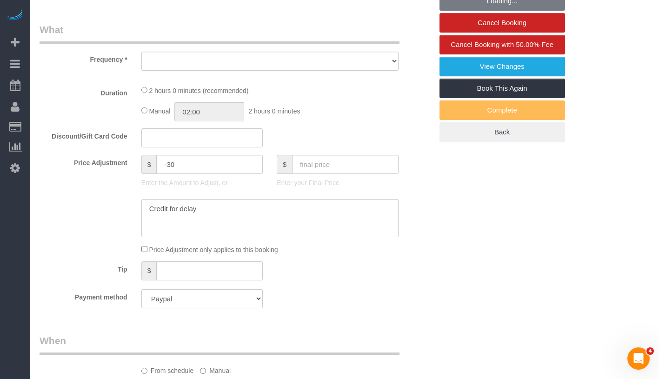
select select "string:[GEOGRAPHIC_DATA]"
select select "object:732"
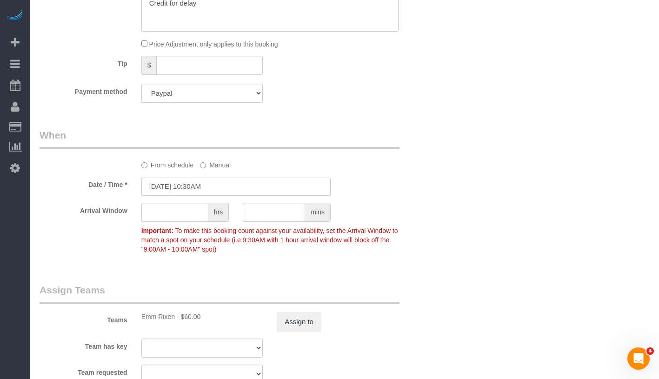
select select "1"
select select "number:89"
select select "number:90"
select select "number:13"
select select "number:6"
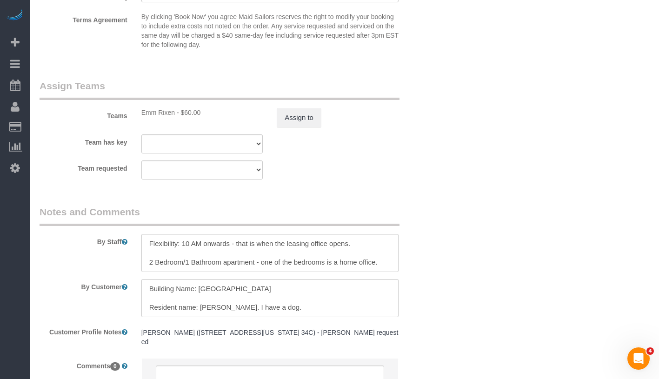
select select "object:1015"
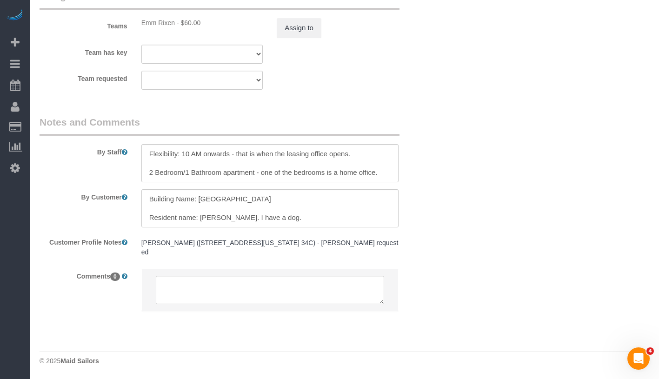
select select "1"
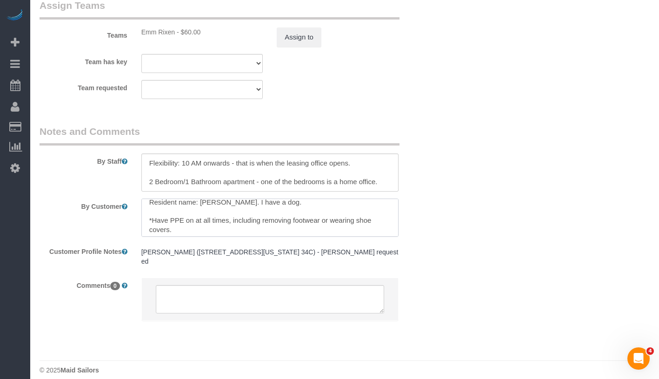
scroll to position [27, 0]
